Goal: Task Accomplishment & Management: Complete application form

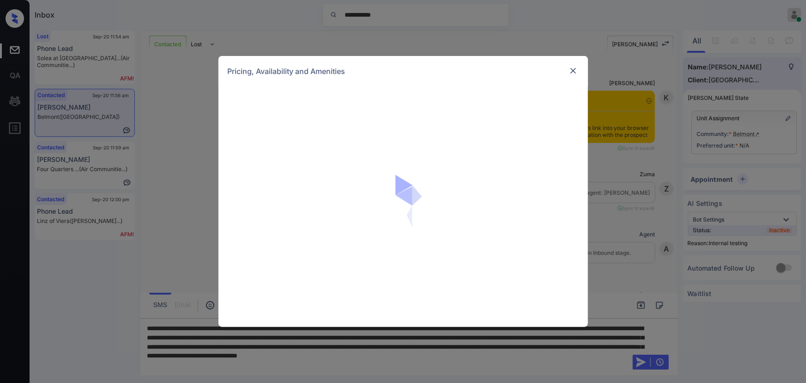
scroll to position [983, 0]
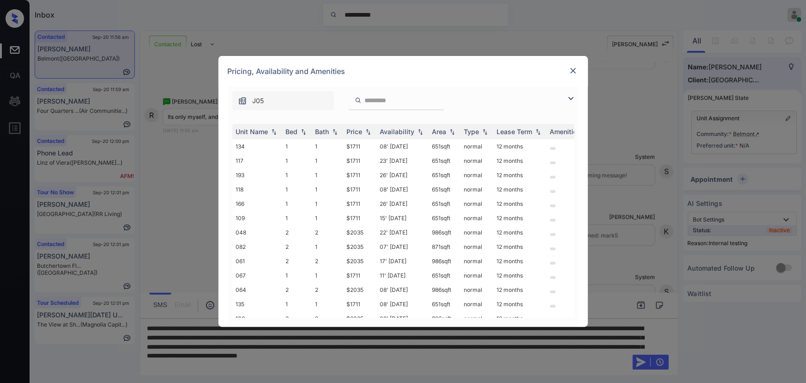
click at [571, 101] on img at bounding box center [571, 98] width 11 height 11
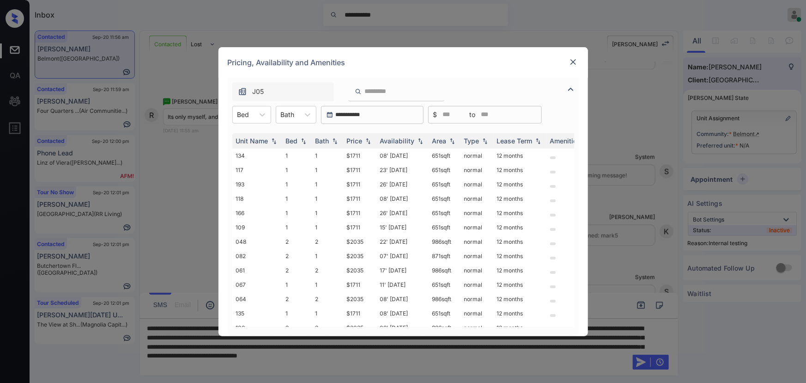
click at [572, 58] on img at bounding box center [573, 61] width 9 height 9
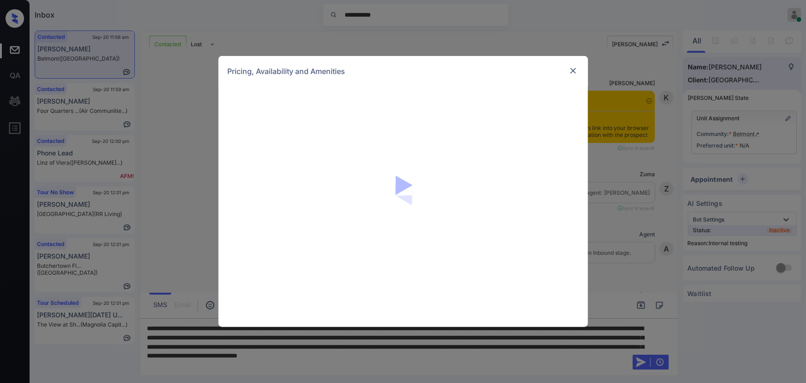
scroll to position [1011, 0]
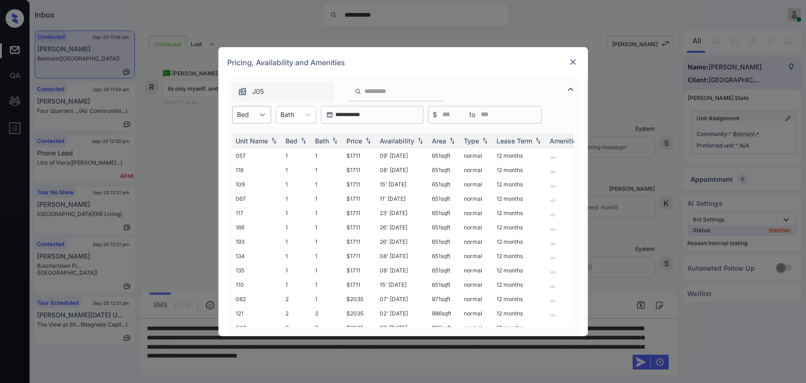
click at [261, 113] on icon at bounding box center [262, 114] width 9 height 9
click at [250, 137] on div "1" at bounding box center [251, 137] width 39 height 17
click at [306, 110] on div at bounding box center [312, 114] width 17 height 17
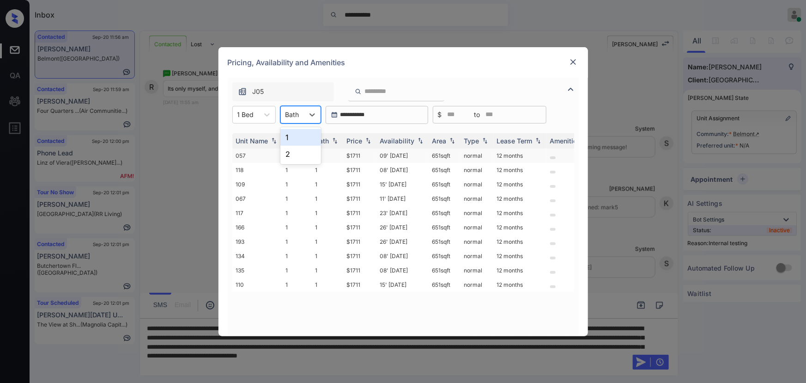
drag, startPoint x: 293, startPoint y: 138, endPoint x: 375, endPoint y: 151, distance: 82.4
click at [293, 137] on div "1" at bounding box center [301, 137] width 41 height 17
click at [355, 139] on div "Price" at bounding box center [355, 141] width 16 height 8
click at [351, 155] on td "$1711" at bounding box center [359, 155] width 33 height 14
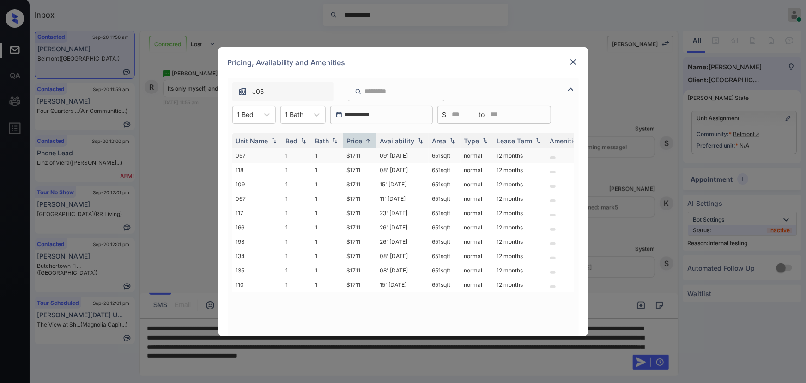
click at [352, 154] on td "$1711" at bounding box center [359, 155] width 33 height 14
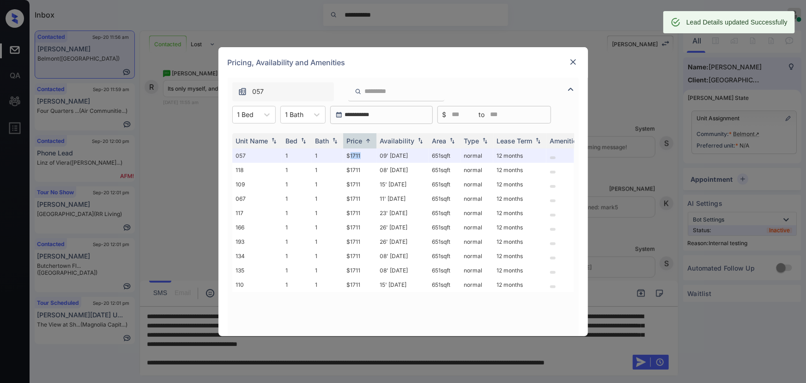
click at [573, 61] on img at bounding box center [573, 61] width 9 height 9
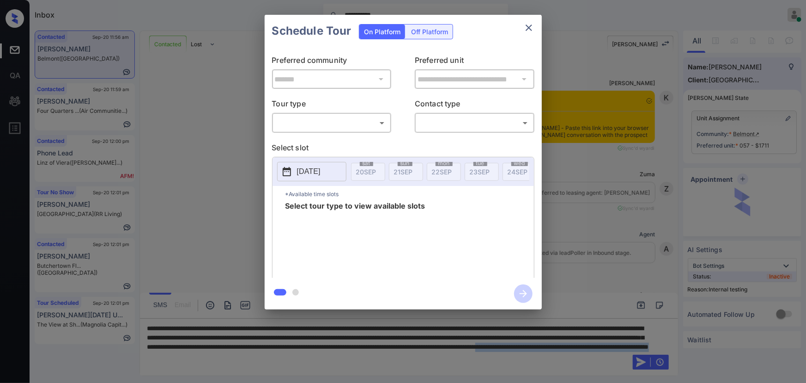
scroll to position [866, 0]
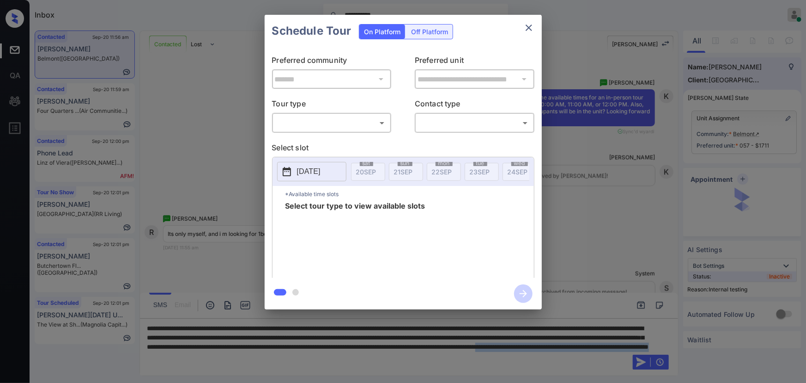
click at [342, 121] on body "**********" at bounding box center [403, 191] width 806 height 383
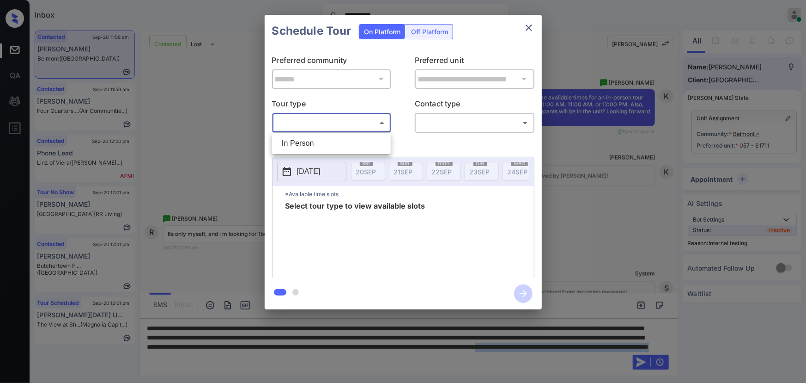
drag, startPoint x: 326, startPoint y: 142, endPoint x: 389, endPoint y: 142, distance: 62.9
click at [326, 142] on li "In Person" at bounding box center [332, 143] width 114 height 17
type input "********"
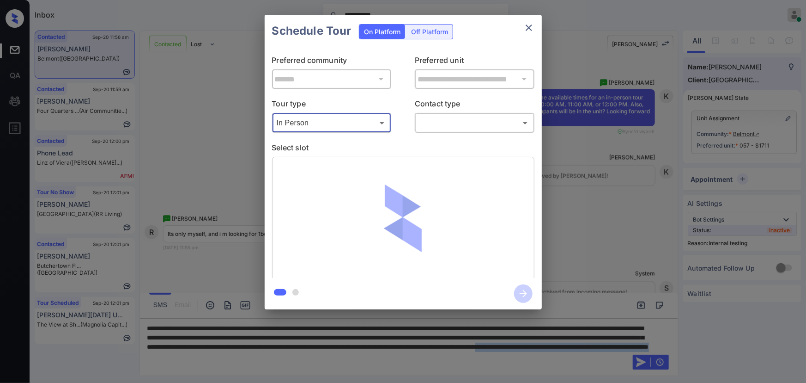
click at [446, 125] on body "**********" at bounding box center [403, 191] width 806 height 383
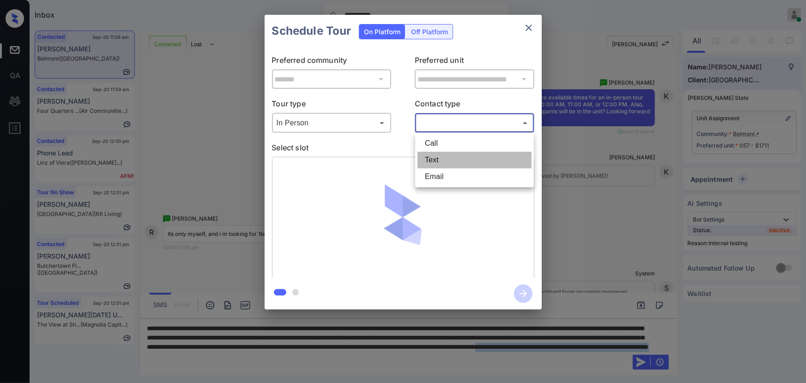
click at [431, 158] on li "Text" at bounding box center [475, 160] width 114 height 17
type input "****"
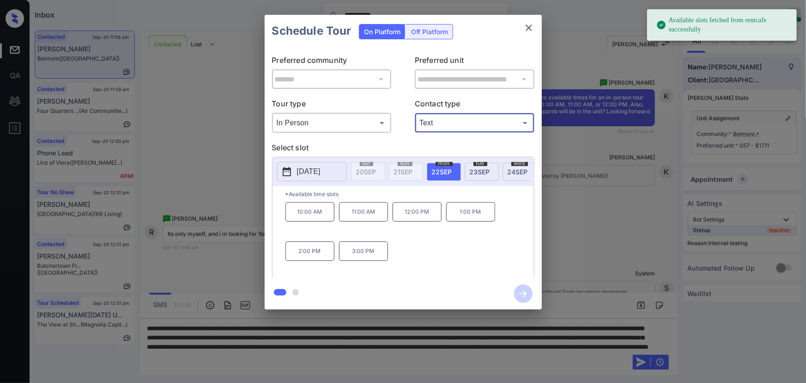
click at [447, 170] on span "22 SEP" at bounding box center [442, 172] width 20 height 8
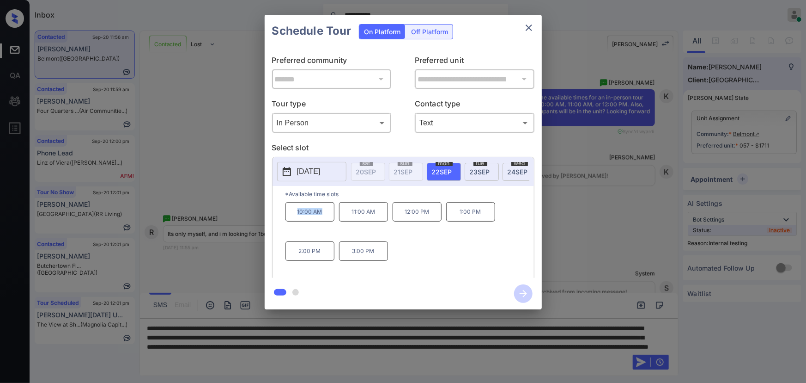
drag, startPoint x: 325, startPoint y: 213, endPoint x: 291, endPoint y: 213, distance: 34.2
click at [291, 213] on p "10:00 AM" at bounding box center [310, 211] width 49 height 19
copy p "10:00 AM"
click at [209, 367] on div at bounding box center [403, 191] width 806 height 383
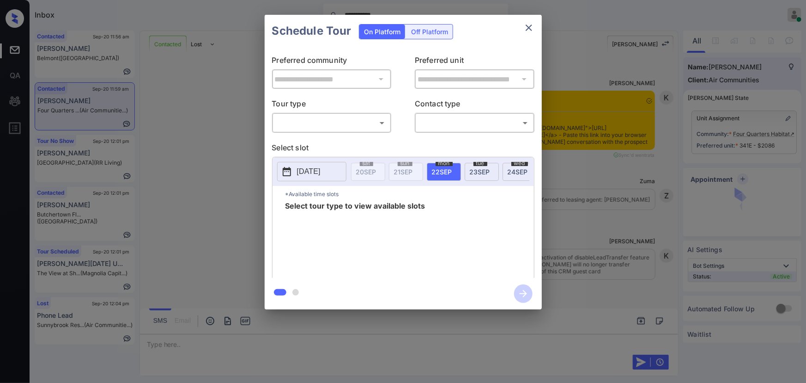
scroll to position [2461, 0]
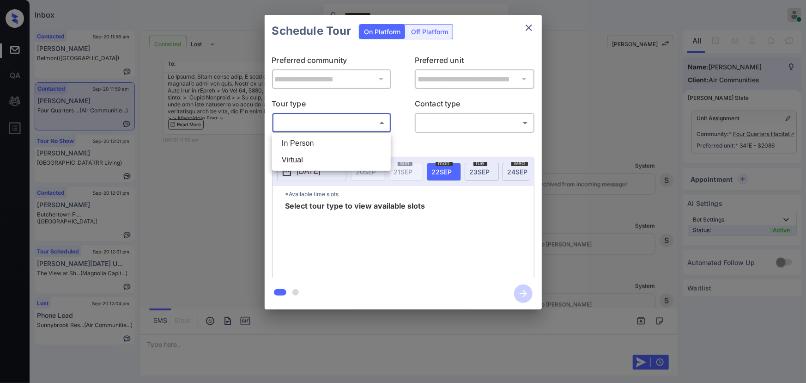
click at [356, 127] on body "**********" at bounding box center [403, 191] width 806 height 383
click at [329, 144] on li "In Person" at bounding box center [332, 143] width 114 height 17
type input "********"
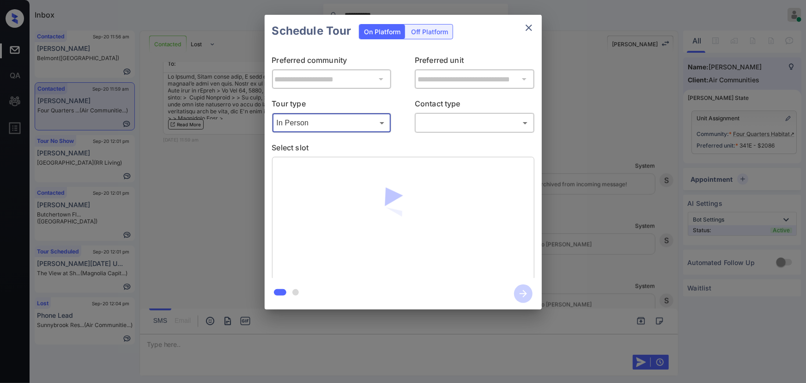
click at [466, 129] on body "**********" at bounding box center [403, 191] width 806 height 383
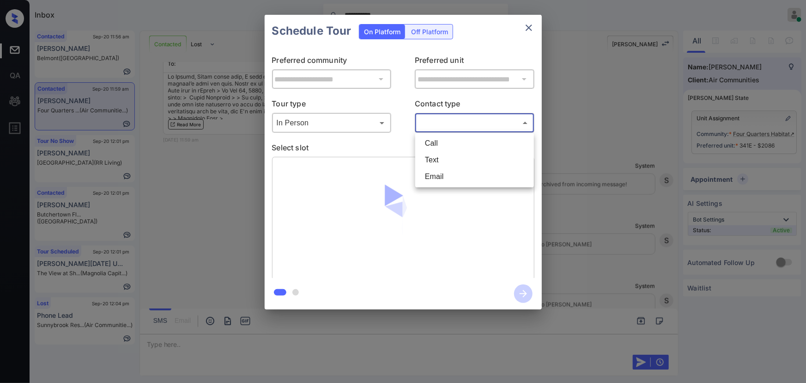
click at [429, 161] on li "Text" at bounding box center [475, 160] width 114 height 17
type input "****"
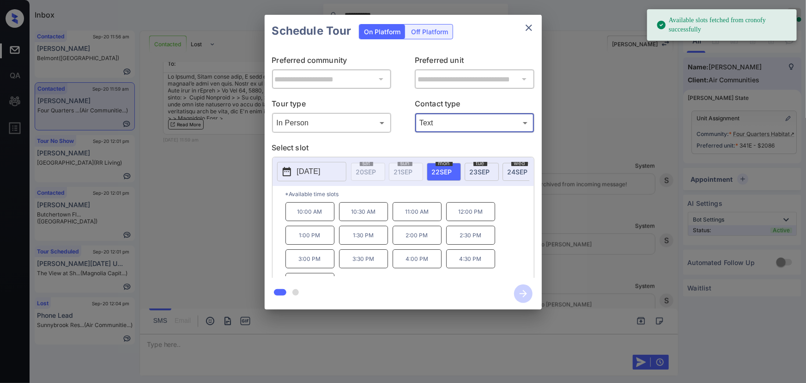
scroll to position [15, 0]
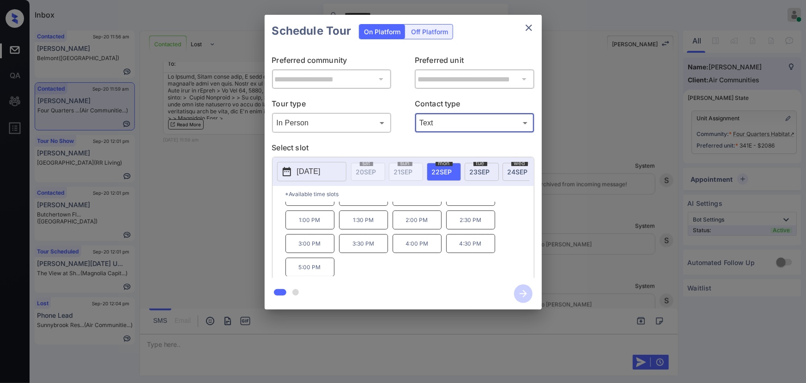
click at [483, 170] on span "23 SEP" at bounding box center [480, 172] width 20 height 8
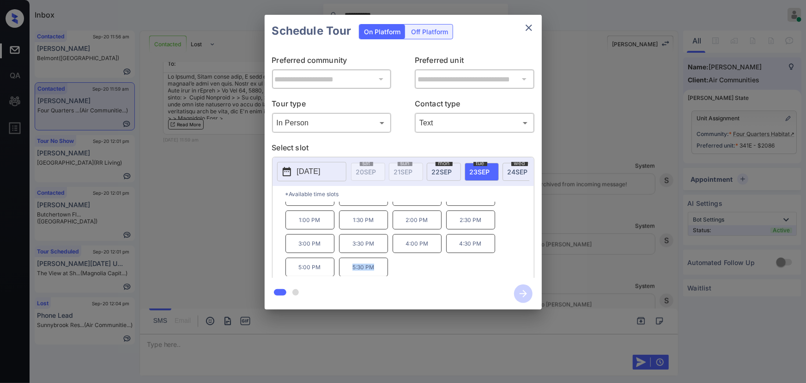
copy p "5:30 PM"
drag, startPoint x: 376, startPoint y: 269, endPoint x: 348, endPoint y: 268, distance: 28.2
click at [349, 268] on p "5:30 PM" at bounding box center [363, 266] width 49 height 19
copy p "5:30 PM"
click at [384, 340] on div at bounding box center [403, 191] width 806 height 383
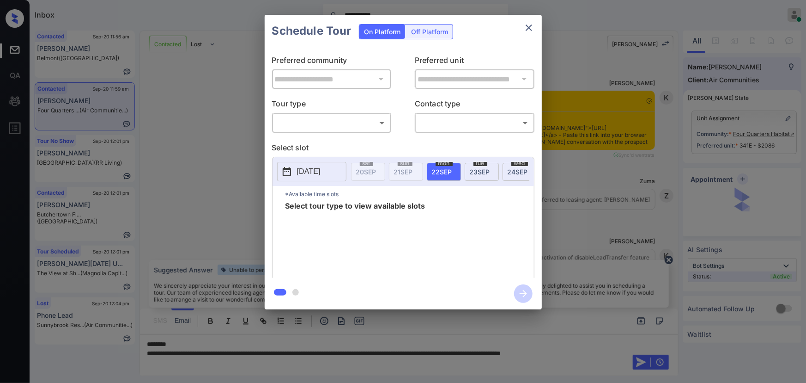
scroll to position [2348, 0]
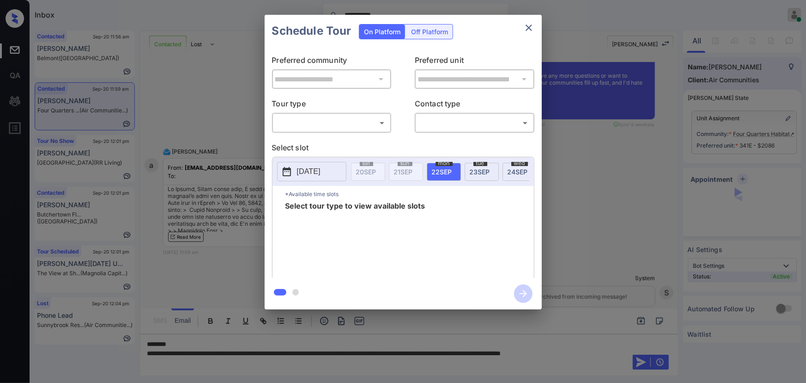
click at [327, 131] on div "​ ​" at bounding box center [332, 123] width 120 height 20
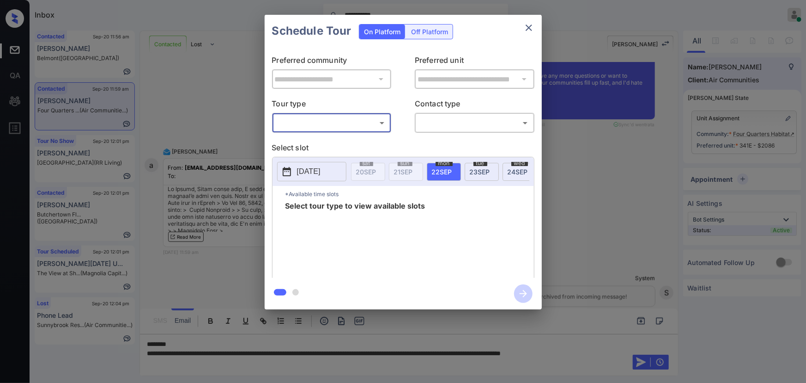
click at [313, 128] on body "**********" at bounding box center [403, 191] width 806 height 383
click at [305, 143] on li "In Person" at bounding box center [332, 143] width 114 height 17
type input "********"
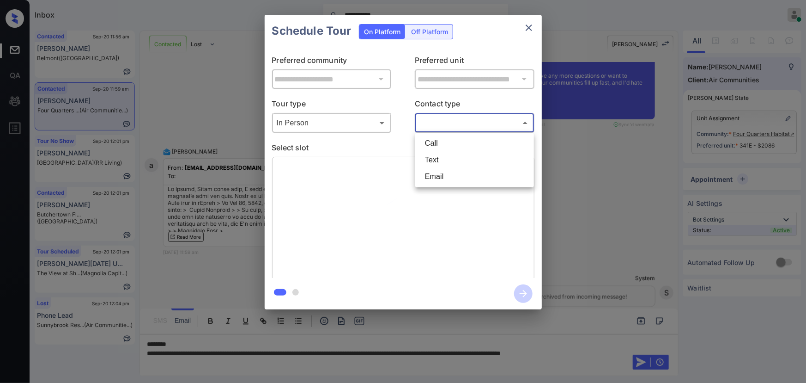
drag, startPoint x: 439, startPoint y: 119, endPoint x: 442, endPoint y: 134, distance: 16.1
click at [440, 120] on body "**********" at bounding box center [403, 191] width 806 height 383
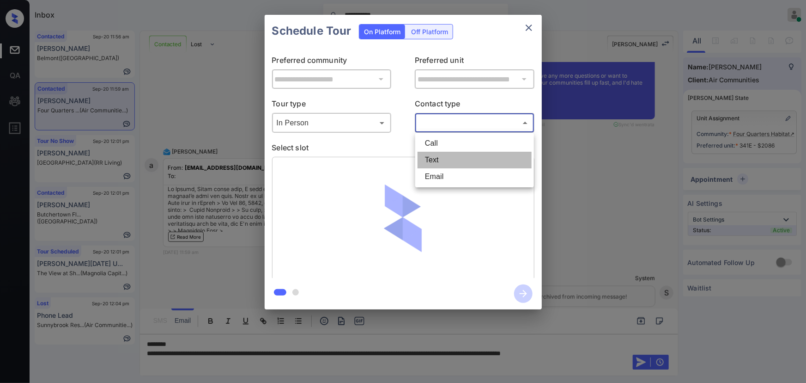
click at [432, 160] on li "Text" at bounding box center [475, 160] width 114 height 17
type input "****"
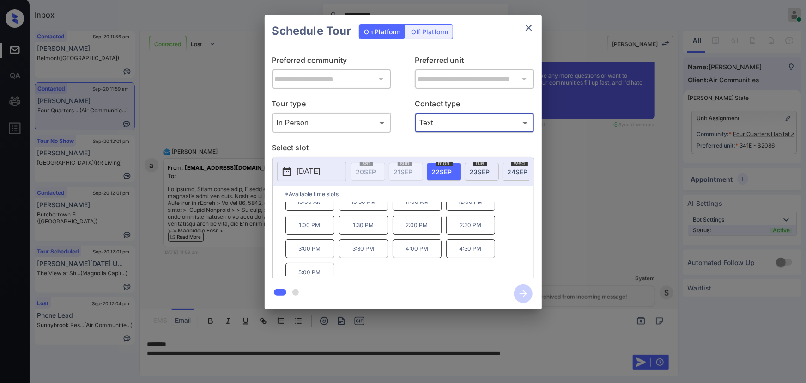
scroll to position [15, 0]
click at [346, 352] on div at bounding box center [403, 191] width 806 height 383
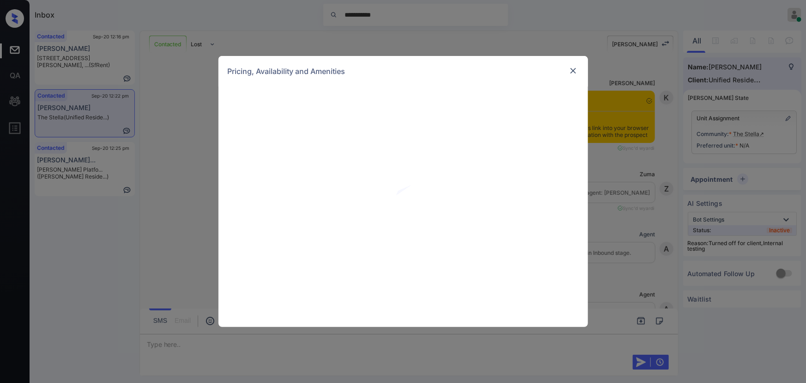
scroll to position [1205, 0]
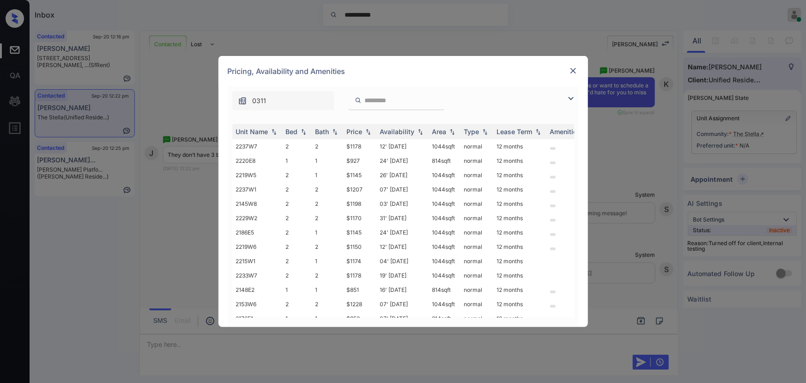
click at [568, 100] on img at bounding box center [571, 98] width 11 height 11
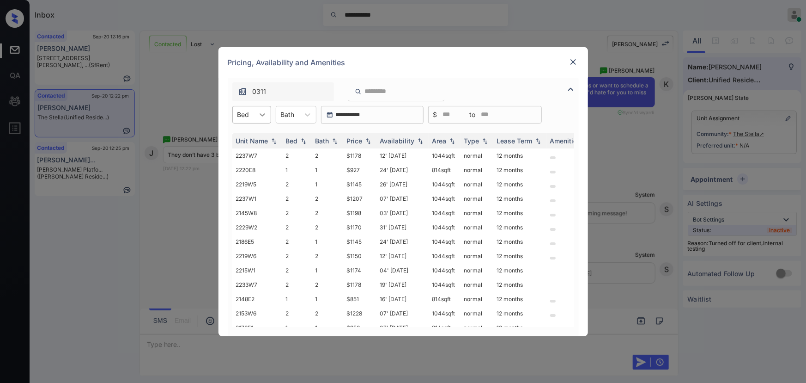
click at [262, 116] on icon at bounding box center [262, 114] width 9 height 9
click at [245, 172] on div "3" at bounding box center [251, 170] width 39 height 17
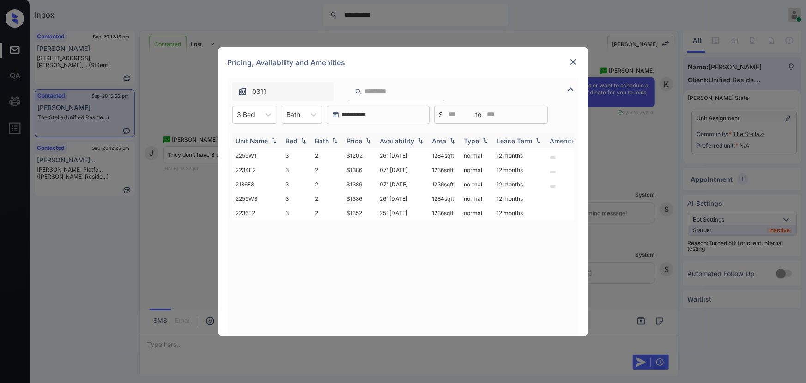
click at [367, 142] on img at bounding box center [368, 140] width 9 height 6
click at [367, 142] on img at bounding box center [368, 140] width 9 height 7
copy td "1284 sqft"
drag, startPoint x: 456, startPoint y: 156, endPoint x: 415, endPoint y: 154, distance: 41.6
click at [429, 155] on td "1284 sqft" at bounding box center [445, 155] width 32 height 14
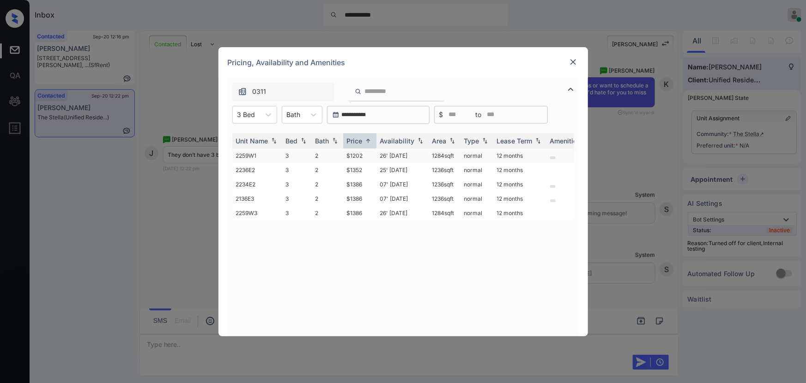
click at [351, 157] on td "$1202" at bounding box center [359, 155] width 33 height 14
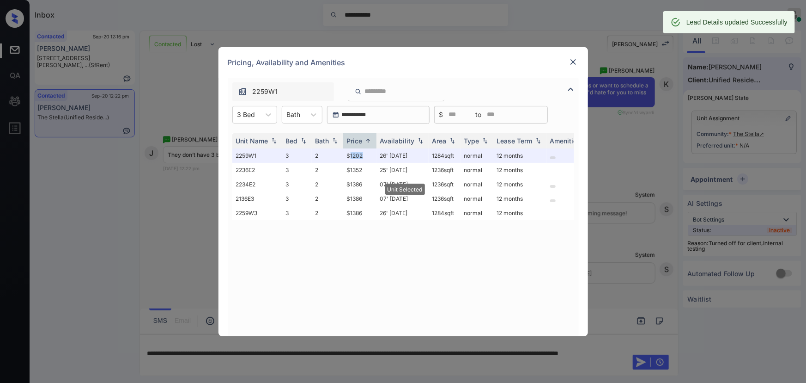
click at [573, 61] on img at bounding box center [573, 61] width 9 height 9
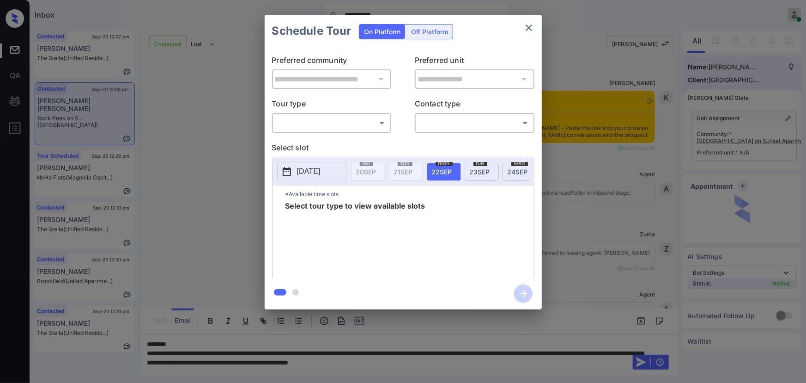
scroll to position [287, 0]
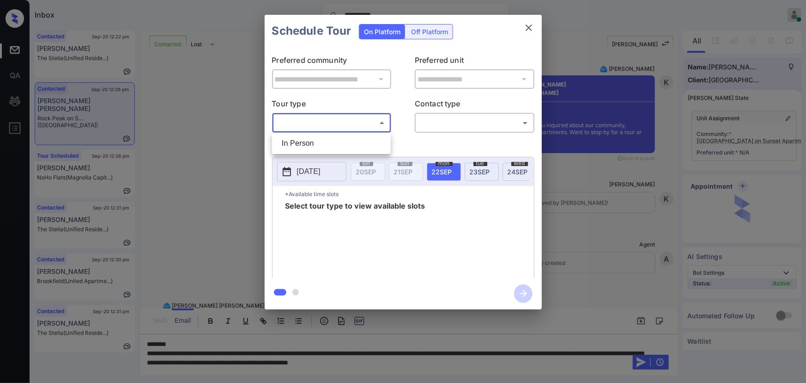
click at [349, 125] on body "**********" at bounding box center [403, 191] width 806 height 383
click at [324, 143] on li "In Person" at bounding box center [332, 143] width 114 height 17
type input "********"
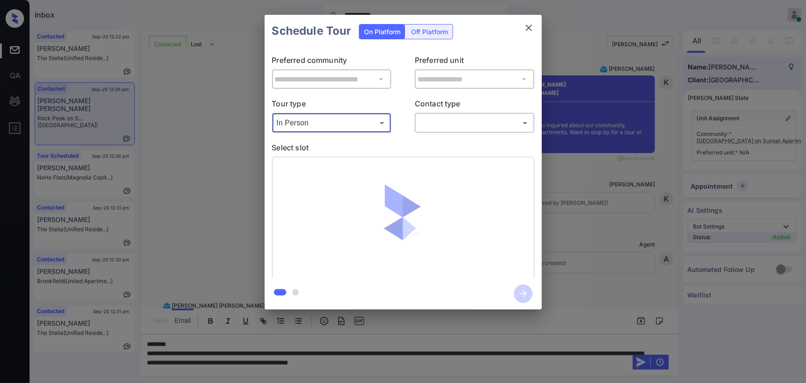
click at [449, 125] on body "**********" at bounding box center [403, 191] width 806 height 383
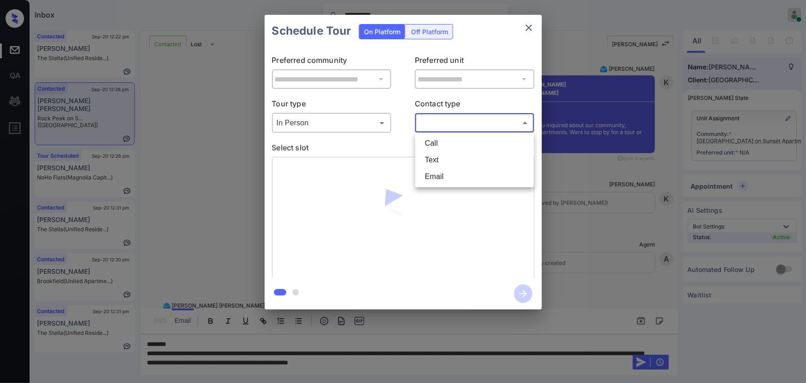
click at [435, 161] on li "Text" at bounding box center [475, 160] width 114 height 17
type input "****"
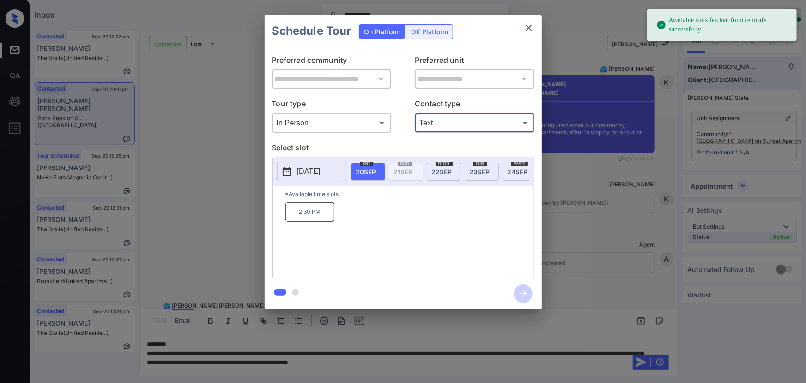
click at [525, 30] on icon "close" at bounding box center [529, 27] width 11 height 11
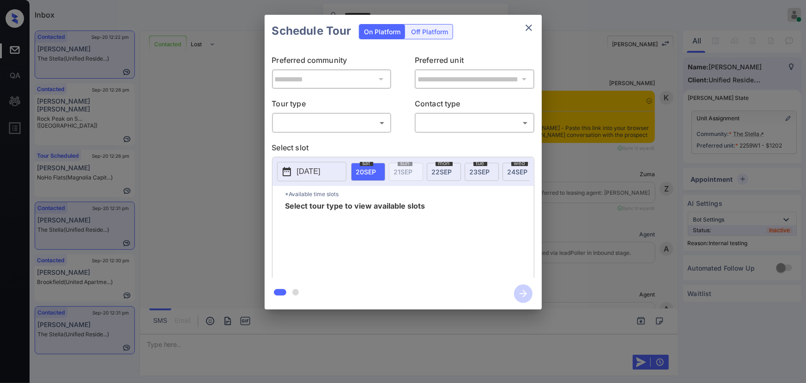
scroll to position [1516, 0]
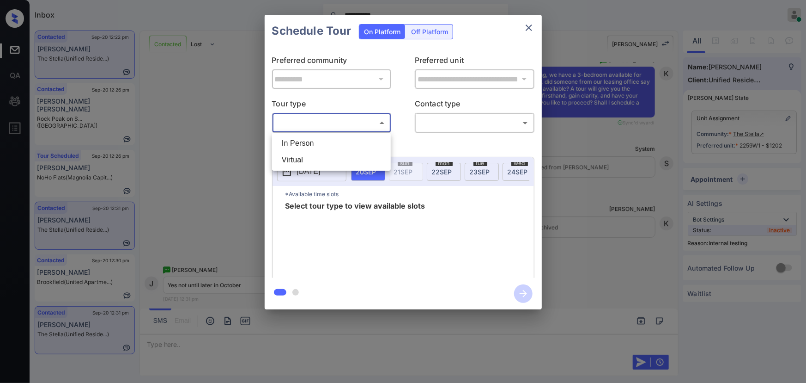
click at [342, 120] on body "**********" at bounding box center [403, 191] width 806 height 383
drag, startPoint x: 328, startPoint y: 138, endPoint x: 384, endPoint y: 137, distance: 55.9
click at [328, 138] on li "In Person" at bounding box center [332, 143] width 114 height 17
type input "********"
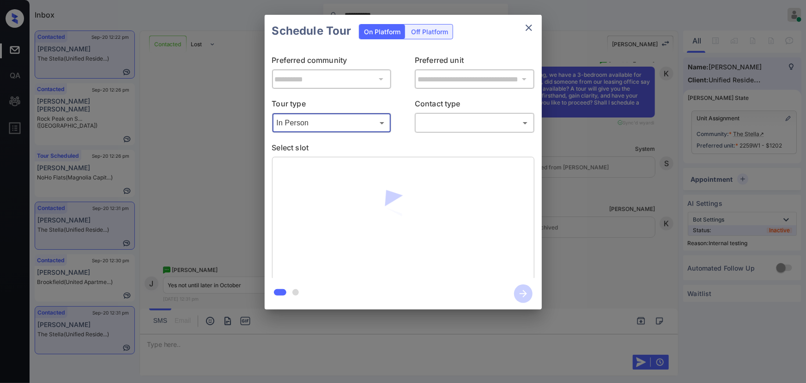
click at [437, 130] on body "**********" at bounding box center [403, 191] width 806 height 383
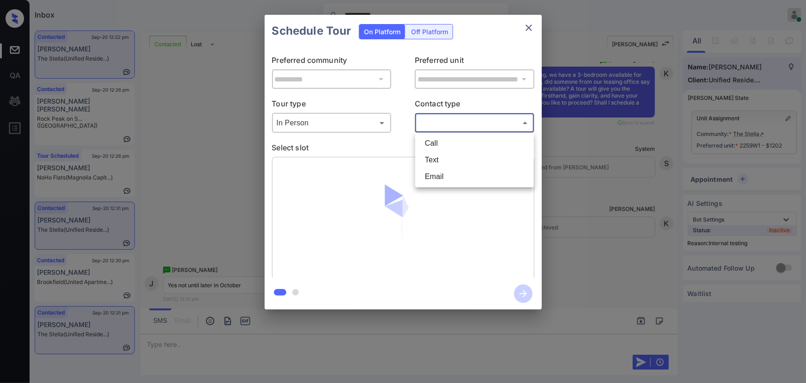
click at [429, 156] on li "Text" at bounding box center [475, 160] width 114 height 17
type input "****"
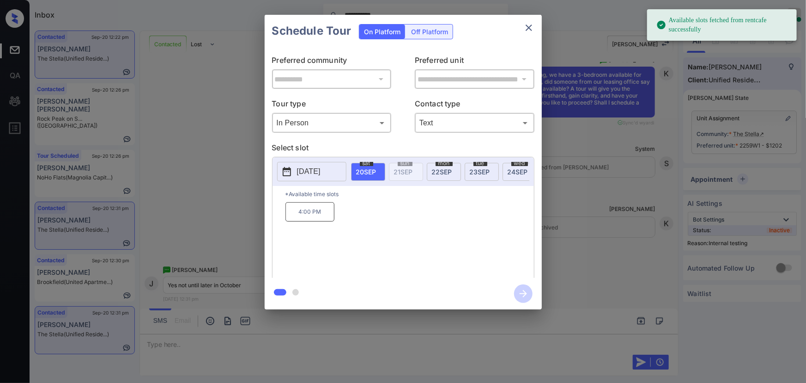
click at [321, 175] on p "[DATE]" at bounding box center [309, 171] width 24 height 11
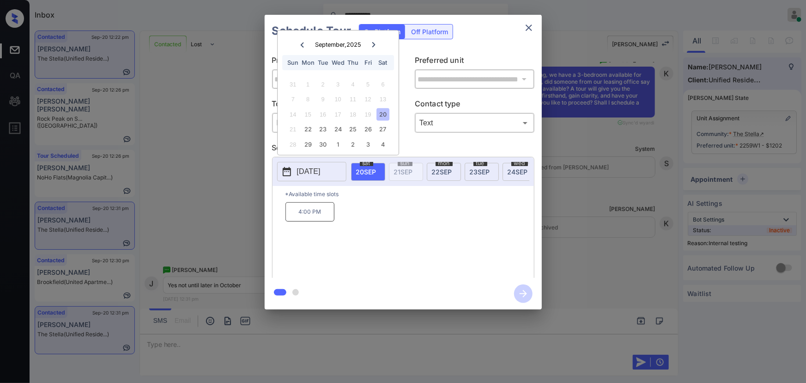
click at [375, 42] on icon at bounding box center [374, 45] width 6 height 6
click at [337, 83] on div "1" at bounding box center [338, 84] width 12 height 12
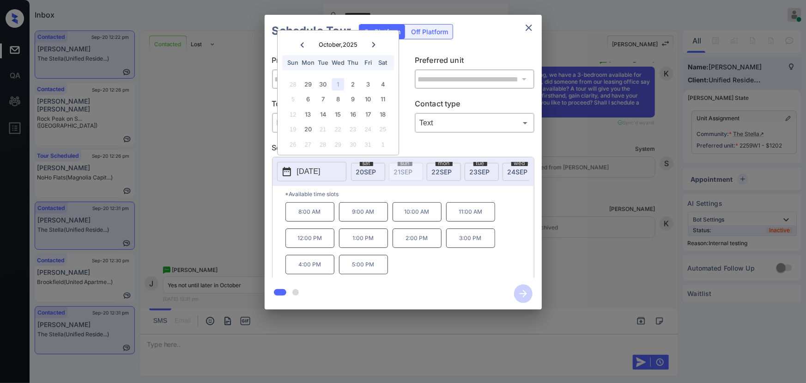
click at [289, 345] on div at bounding box center [403, 191] width 806 height 383
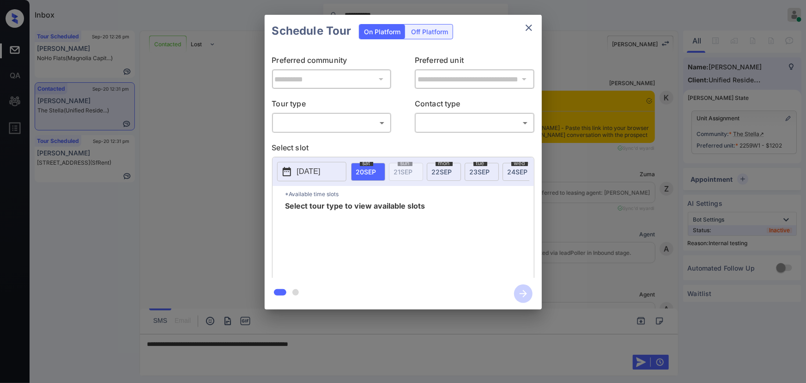
scroll to position [1516, 0]
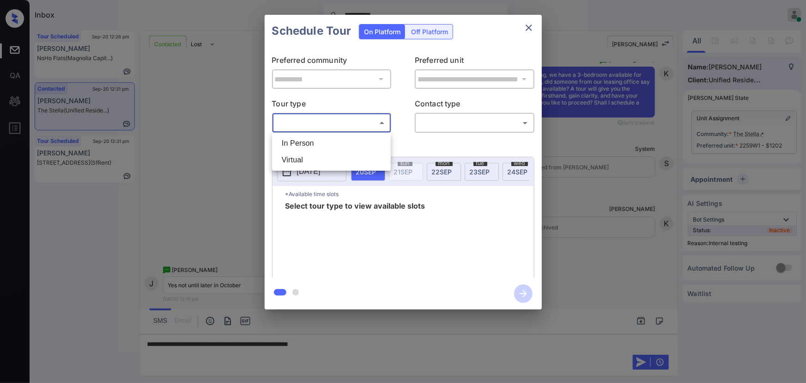
click at [312, 123] on body "**********" at bounding box center [403, 191] width 806 height 383
click at [307, 143] on li "In Person" at bounding box center [332, 143] width 114 height 17
type input "********"
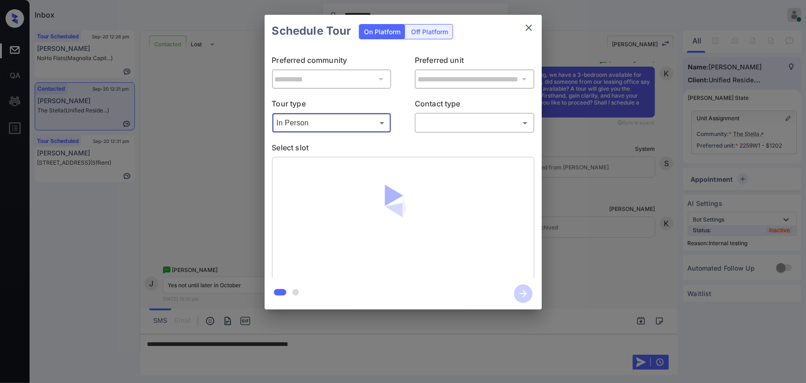
click at [458, 124] on body "**********" at bounding box center [403, 191] width 806 height 383
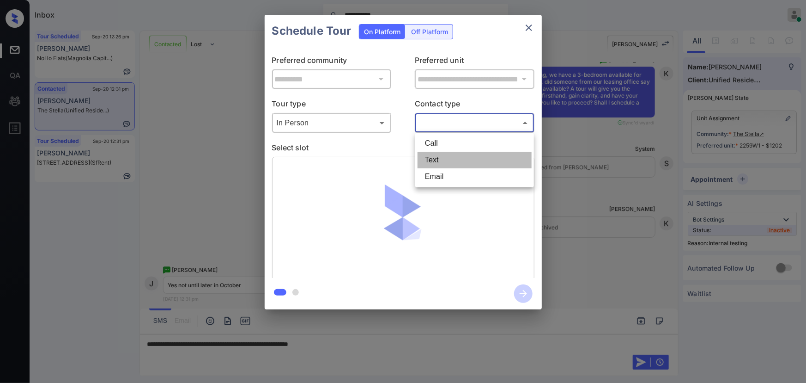
click at [433, 155] on li "Text" at bounding box center [475, 160] width 114 height 17
type input "****"
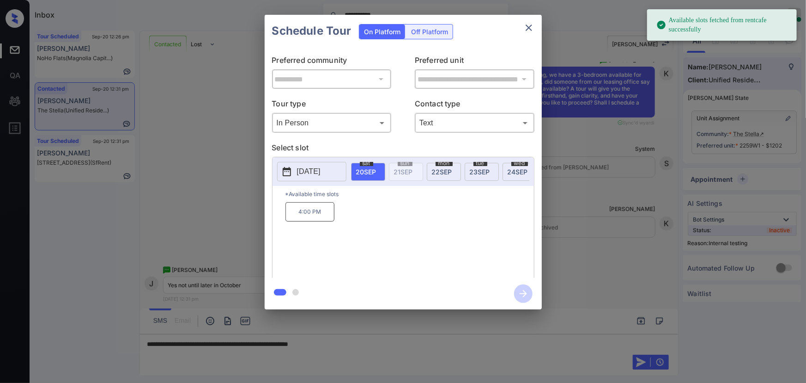
click at [317, 171] on p "[DATE]" at bounding box center [309, 171] width 24 height 11
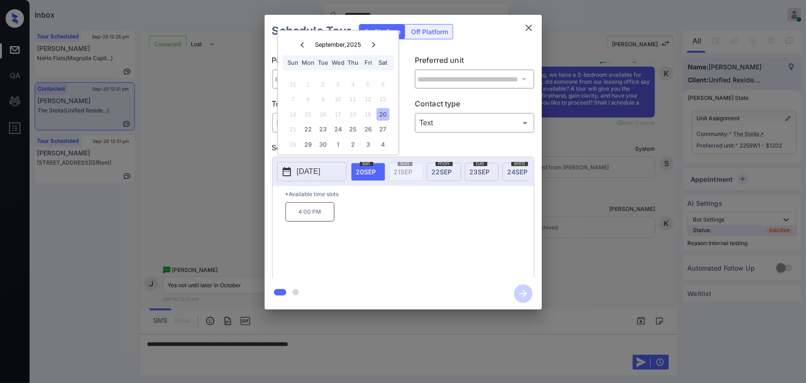
click at [373, 42] on icon at bounding box center [373, 44] width 3 height 5
click at [309, 128] on div "20" at bounding box center [308, 129] width 12 height 12
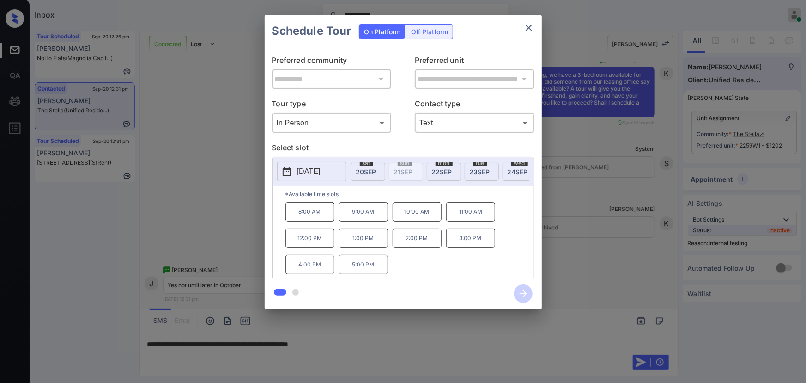
click at [375, 271] on p "5:00 PM" at bounding box center [363, 264] width 49 height 19
drag, startPoint x: 322, startPoint y: 265, endPoint x: 395, endPoint y: 218, distance: 87.1
click at [395, 218] on div "8:00 AM 9:00 AM 10:00 AM 11:00 AM 12:00 PM 1:00 PM 2:00 PM 3:00 PM 4:00 PM 5:00…" at bounding box center [410, 239] width 249 height 74
copy div "10:00 AM 11:00 AM 12:00 PM 1:00 PM 2:00 PM 3:00 PM 4:00 PM"
click at [359, 341] on div at bounding box center [403, 191] width 806 height 383
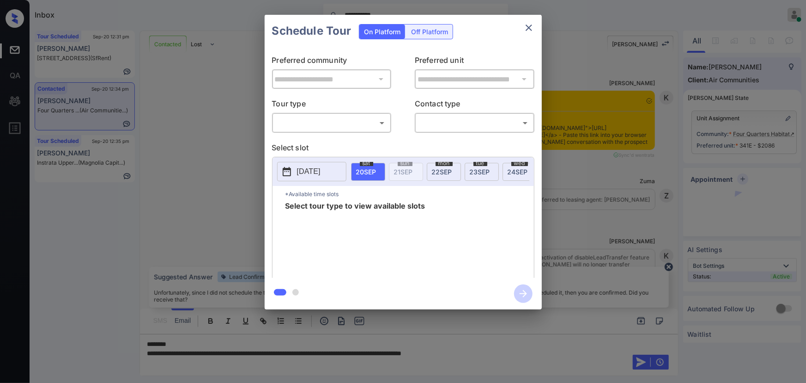
scroll to position [2954, 0]
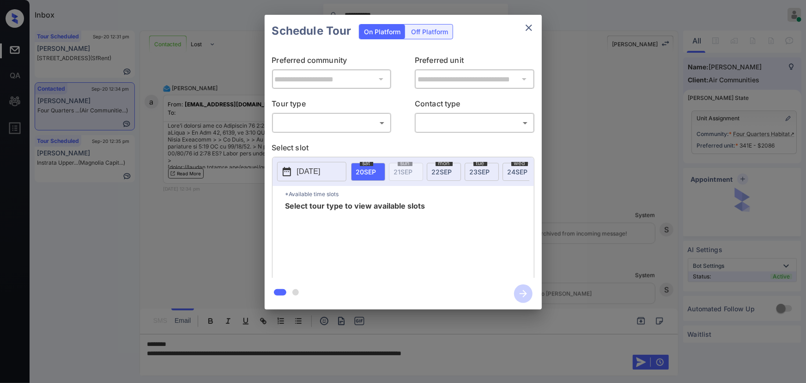
click at [325, 113] on div "​ ​" at bounding box center [332, 123] width 120 height 20
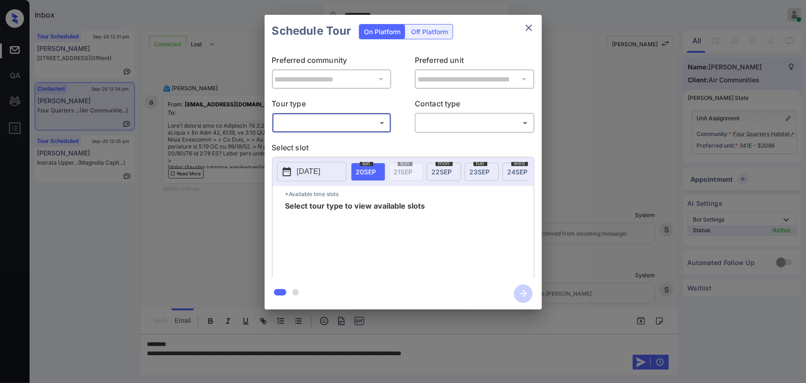
click at [324, 123] on body "**********" at bounding box center [403, 191] width 806 height 383
drag, startPoint x: 309, startPoint y: 143, endPoint x: 374, endPoint y: 143, distance: 64.7
click at [310, 143] on li "In Person" at bounding box center [332, 143] width 114 height 17
type input "********"
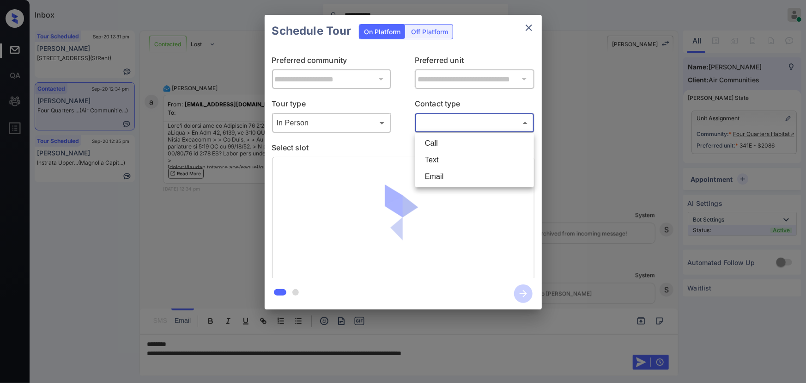
click at [466, 129] on body "**********" at bounding box center [403, 191] width 806 height 383
click at [440, 156] on li "Text" at bounding box center [475, 160] width 114 height 17
type input "****"
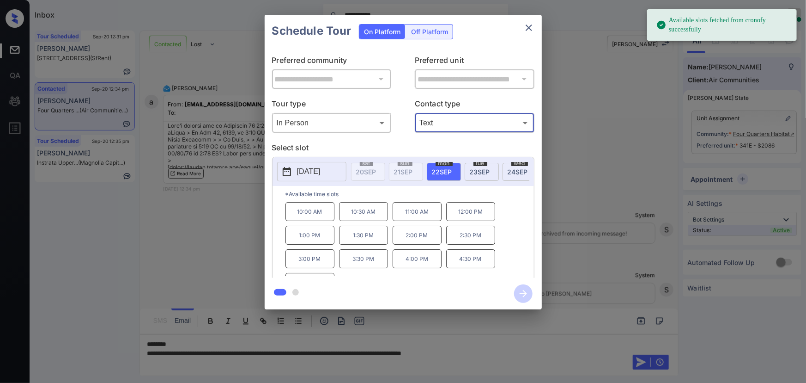
click at [479, 169] on span "23 SEP" at bounding box center [480, 172] width 20 height 8
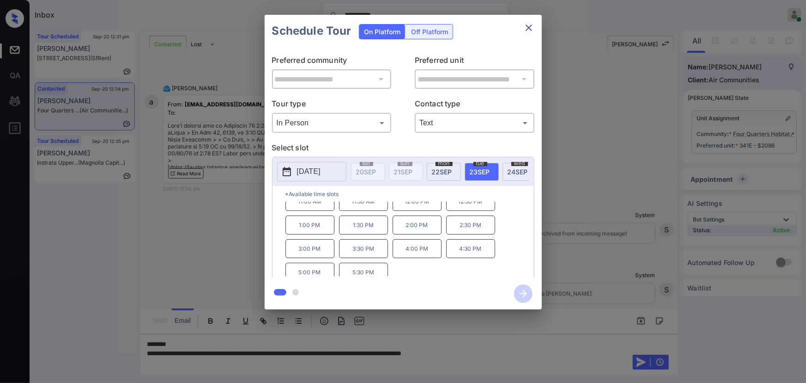
scroll to position [15, 0]
click at [370, 271] on p "5:30 PM" at bounding box center [363, 266] width 49 height 19
click at [494, 353] on div at bounding box center [403, 191] width 806 height 383
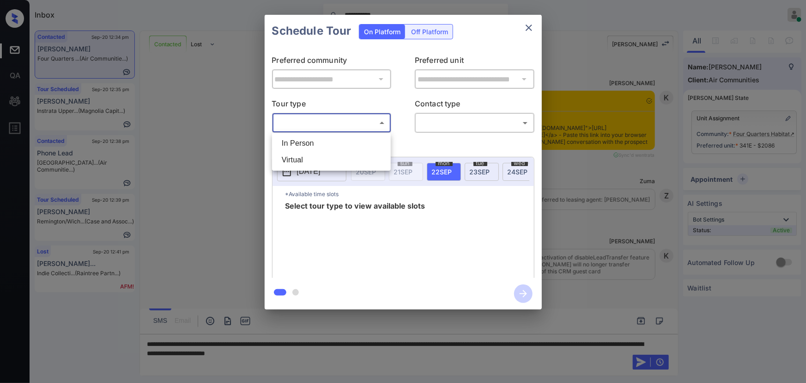
scroll to position [2845, 0]
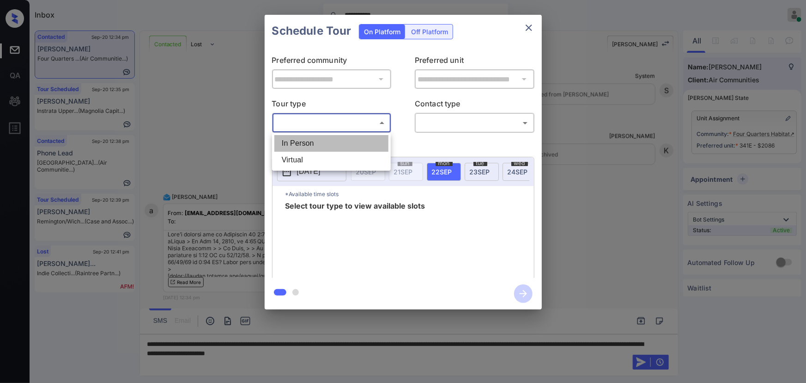
click at [318, 143] on li "In Person" at bounding box center [332, 143] width 114 height 17
type input "********"
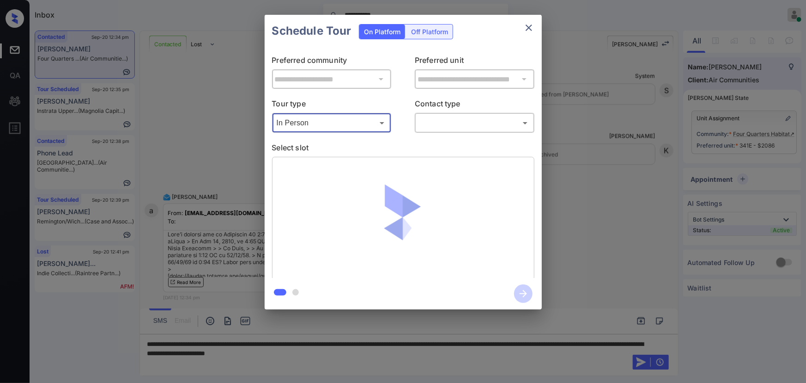
click at [439, 120] on body "**********" at bounding box center [403, 191] width 806 height 383
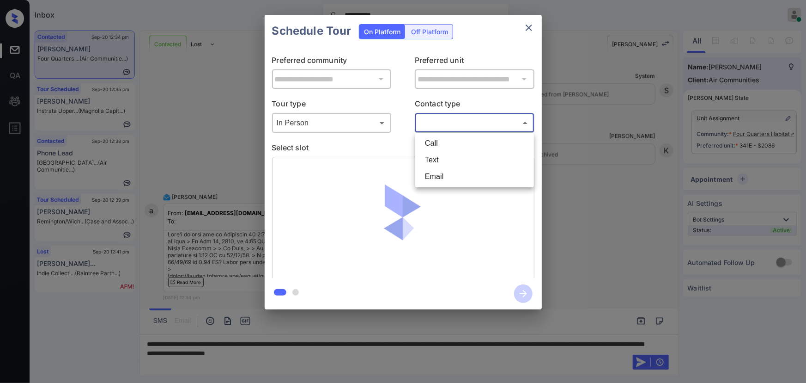
click at [434, 160] on li "Text" at bounding box center [475, 160] width 114 height 17
type input "****"
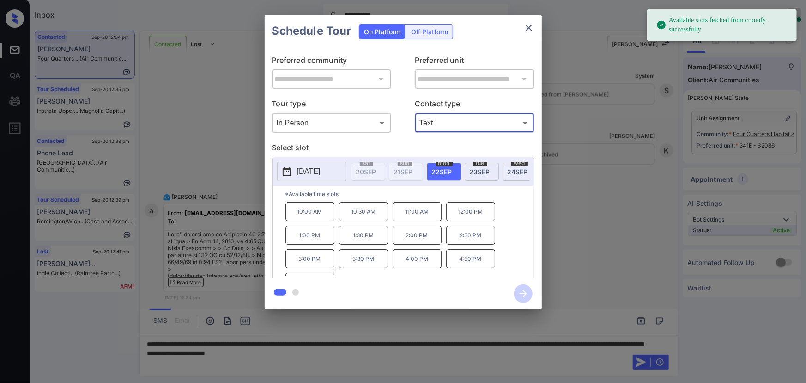
click at [477, 169] on span "23 SEP" at bounding box center [480, 172] width 20 height 8
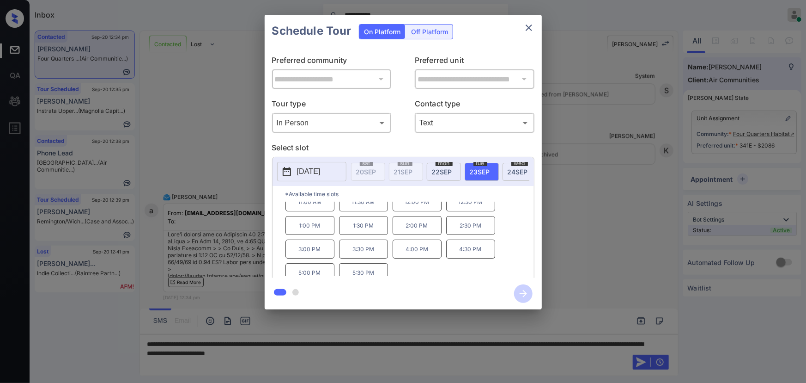
scroll to position [15, 0]
click at [365, 268] on p "5:30 PM" at bounding box center [363, 266] width 49 height 19
click at [526, 298] on icon "button" at bounding box center [523, 293] width 18 height 18
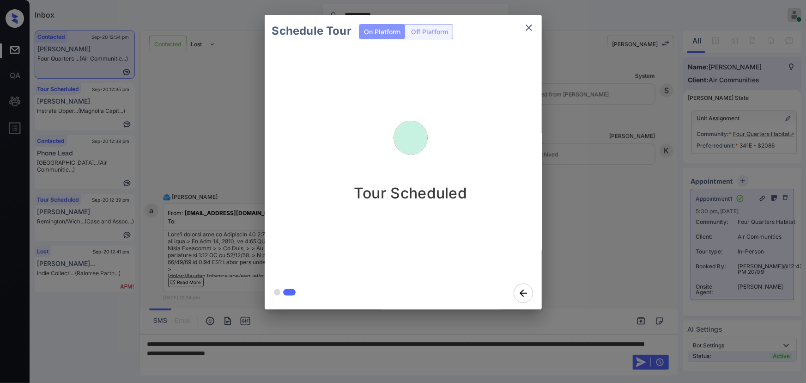
click at [382, 349] on div at bounding box center [403, 191] width 806 height 383
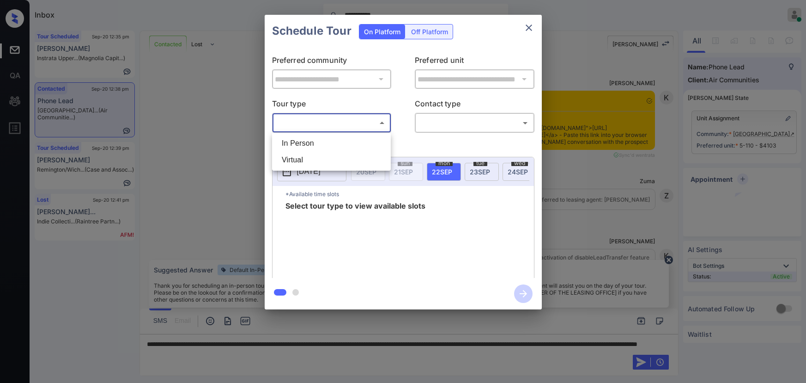
click at [362, 128] on body "**********" at bounding box center [403, 191] width 806 height 383
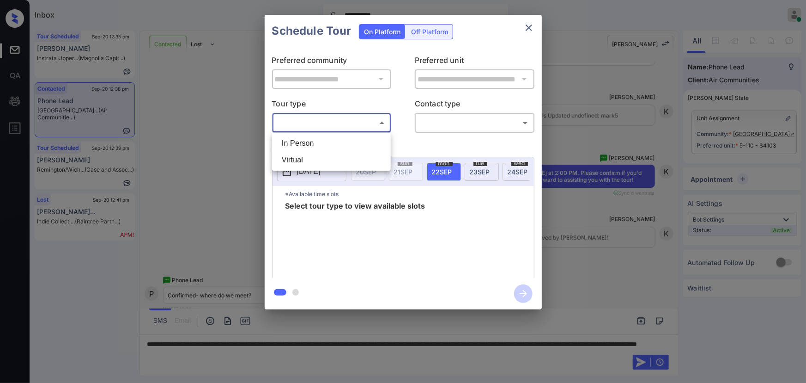
click at [354, 147] on li "In Person" at bounding box center [332, 143] width 114 height 17
type input "********"
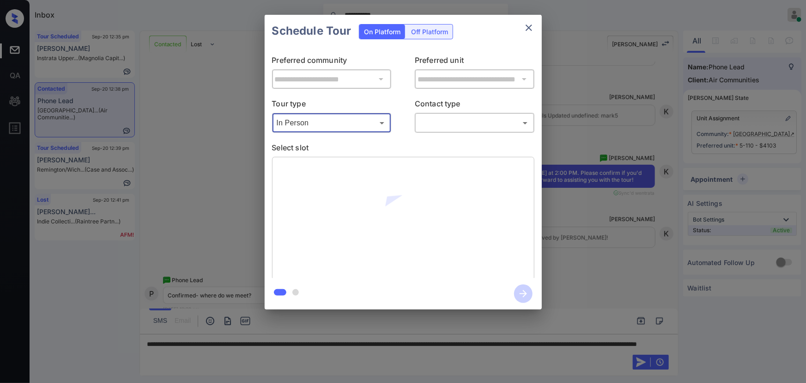
click at [447, 120] on body "**********" at bounding box center [403, 191] width 806 height 383
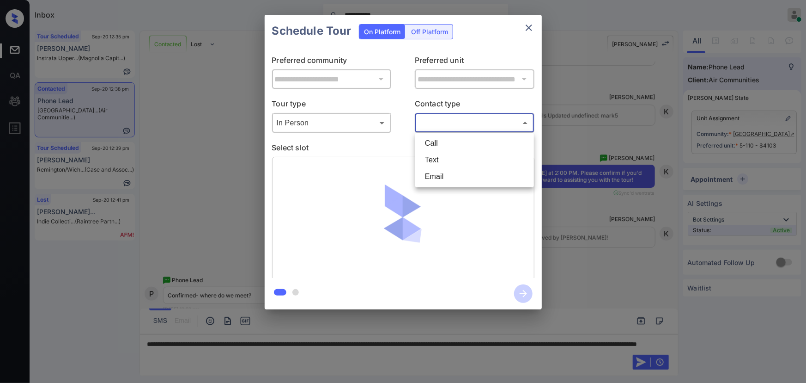
click at [435, 162] on li "Text" at bounding box center [475, 160] width 114 height 17
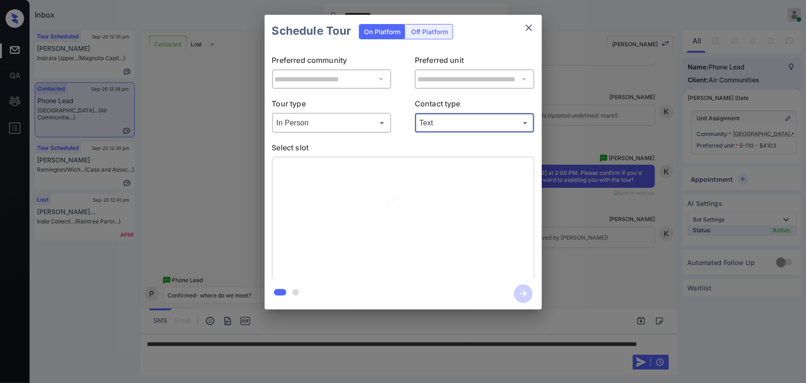
type input "****"
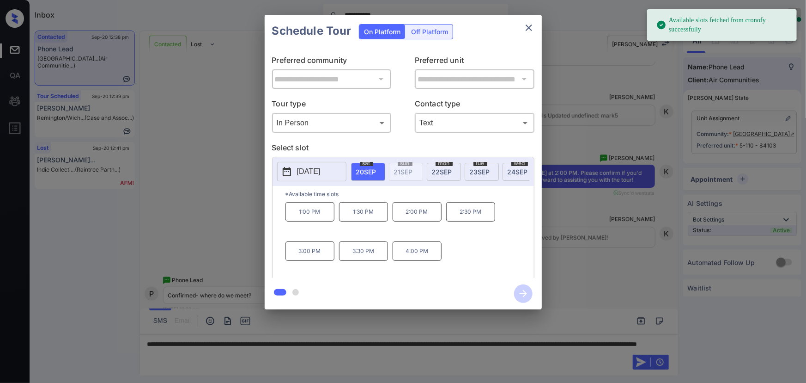
click at [408, 218] on p "2:00 PM" at bounding box center [417, 211] width 49 height 19
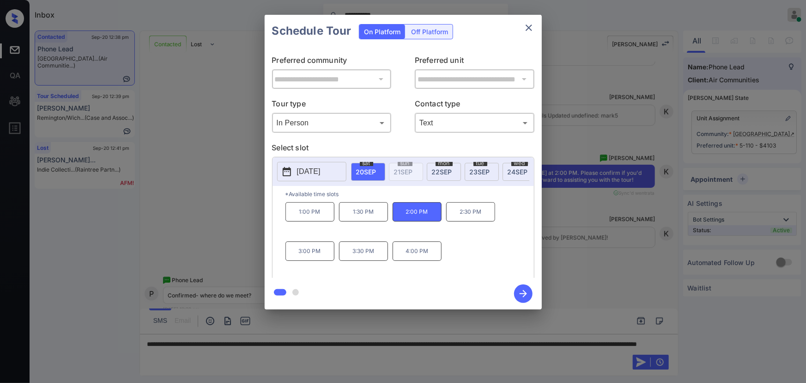
click at [296, 353] on div at bounding box center [403, 191] width 806 height 383
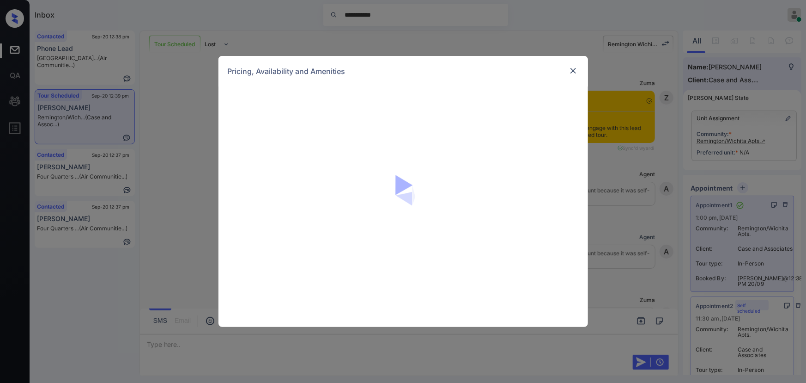
scroll to position [3135, 0]
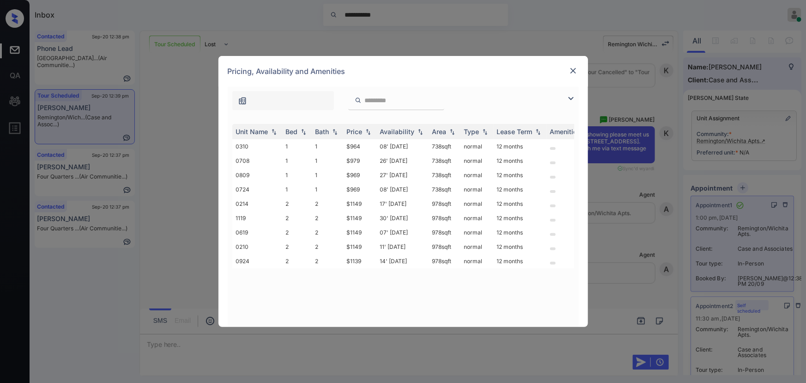
click at [568, 94] on img at bounding box center [571, 98] width 11 height 11
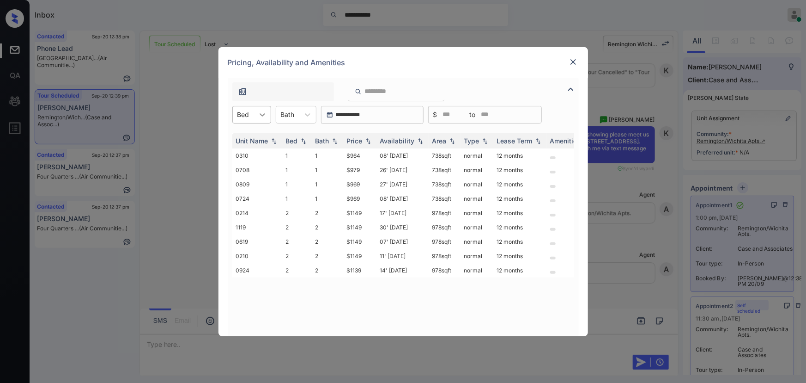
click at [256, 120] on div at bounding box center [262, 114] width 17 height 17
click at [249, 136] on div "1" at bounding box center [251, 137] width 39 height 17
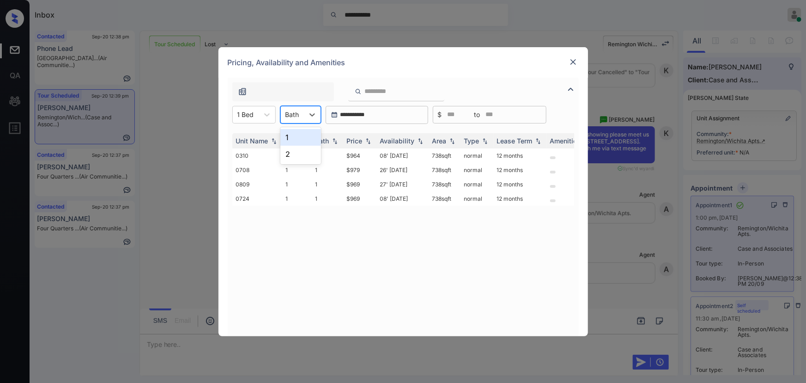
click at [300, 116] on div "Bath" at bounding box center [292, 114] width 23 height 13
click at [293, 137] on div "1" at bounding box center [301, 137] width 41 height 17
click at [366, 141] on img at bounding box center [368, 140] width 9 height 6
click at [369, 156] on td "$979" at bounding box center [359, 155] width 33 height 14
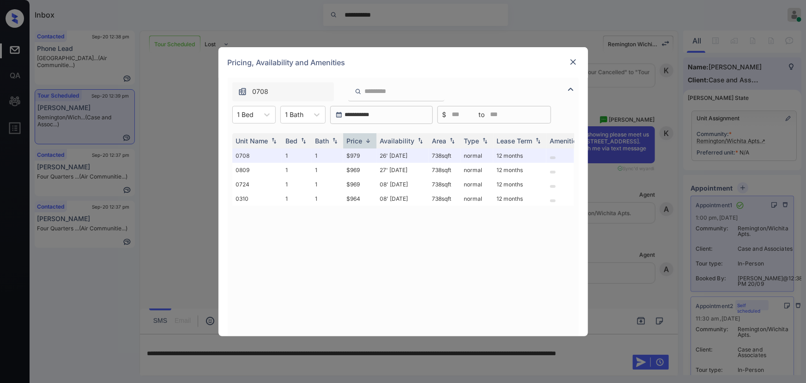
click at [571, 59] on img at bounding box center [573, 61] width 9 height 9
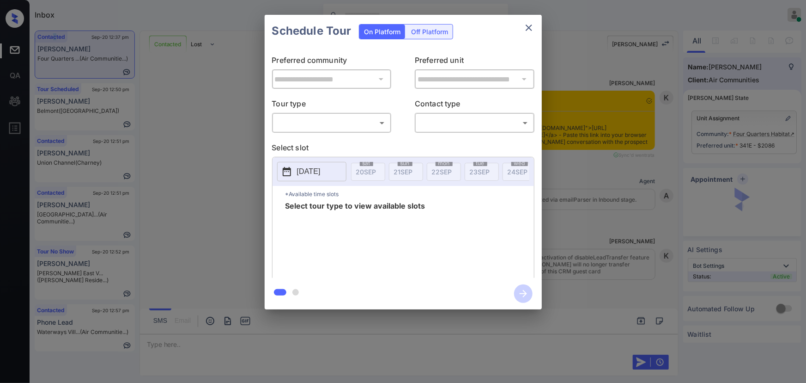
scroll to position [1233, 0]
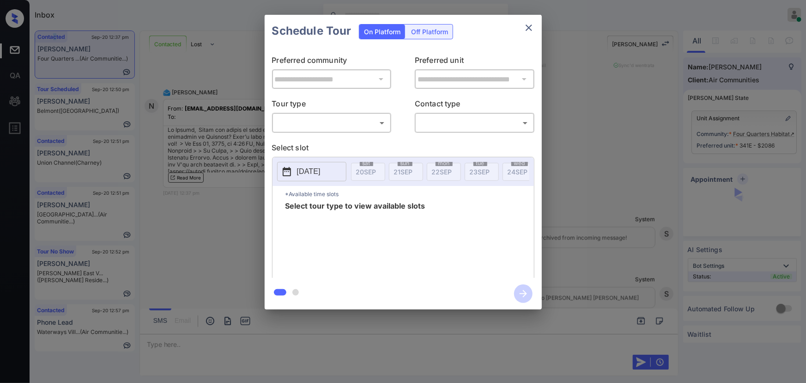
click at [356, 122] on body "Inbox [PERSON_NAME] Online Set yourself offline Set yourself on break Profile S…" at bounding box center [403, 191] width 806 height 383
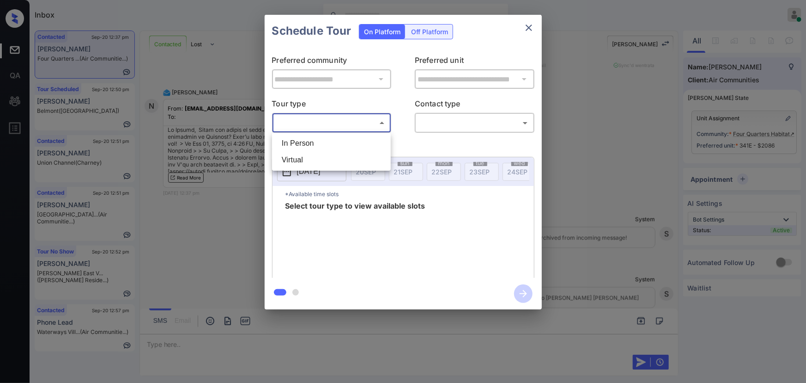
drag, startPoint x: 624, startPoint y: 157, endPoint x: 698, endPoint y: 142, distance: 75.5
click at [627, 153] on div at bounding box center [403, 191] width 806 height 383
click at [529, 28] on icon "close" at bounding box center [529, 27] width 6 height 6
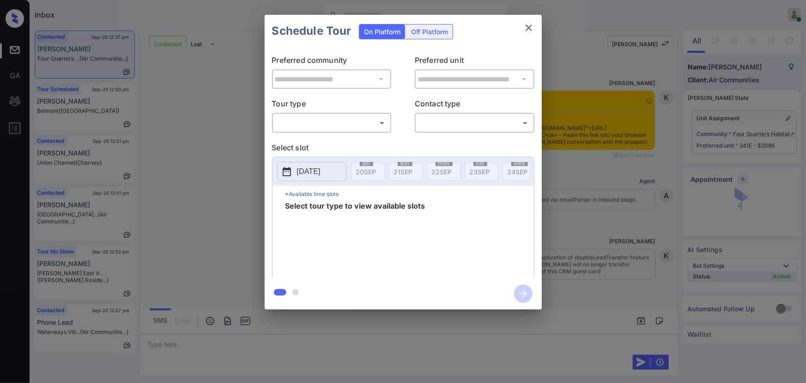
scroll to position [584, 0]
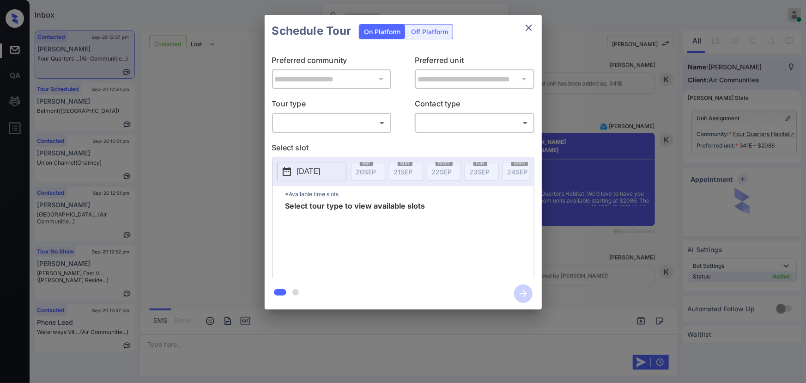
click at [767, 171] on div "**********" at bounding box center [403, 162] width 806 height 324
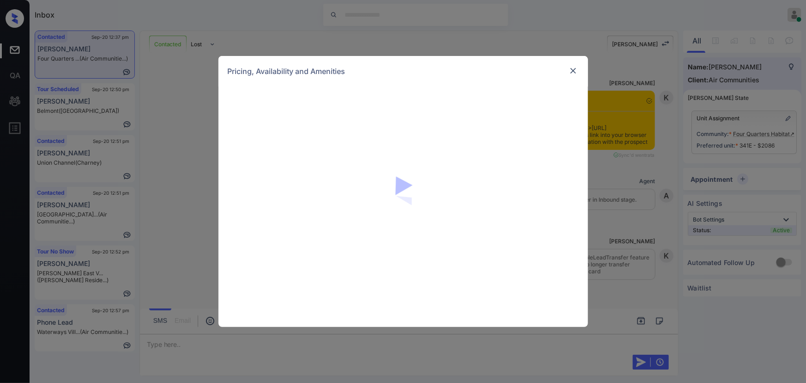
scroll to position [584, 0]
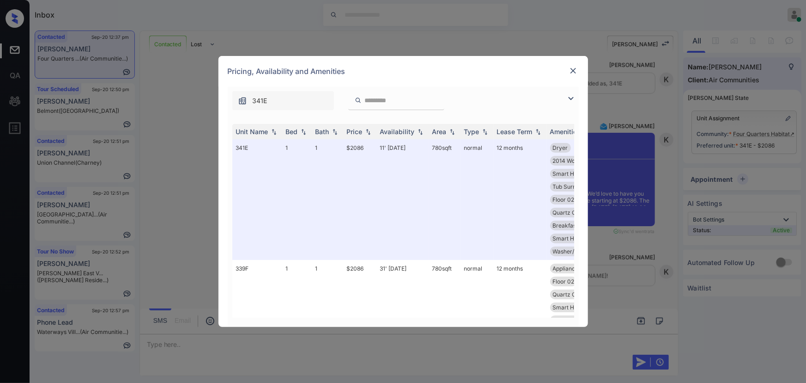
click at [571, 99] on img at bounding box center [571, 98] width 11 height 11
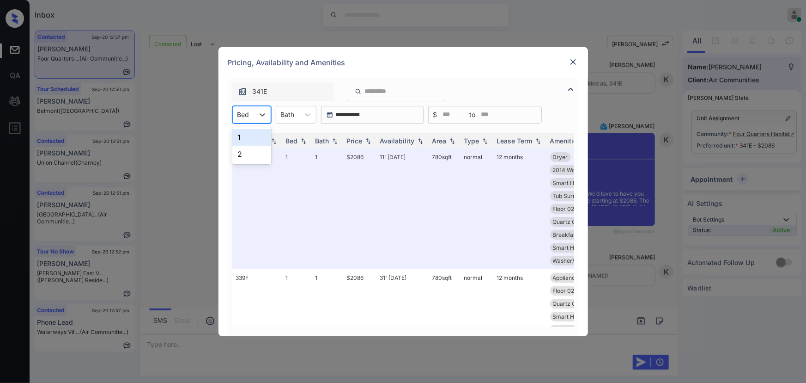
click at [247, 113] on div at bounding box center [244, 115] width 12 height 10
drag, startPoint x: 250, startPoint y: 138, endPoint x: 305, endPoint y: 115, distance: 60.1
click at [252, 137] on div "1" at bounding box center [251, 137] width 39 height 17
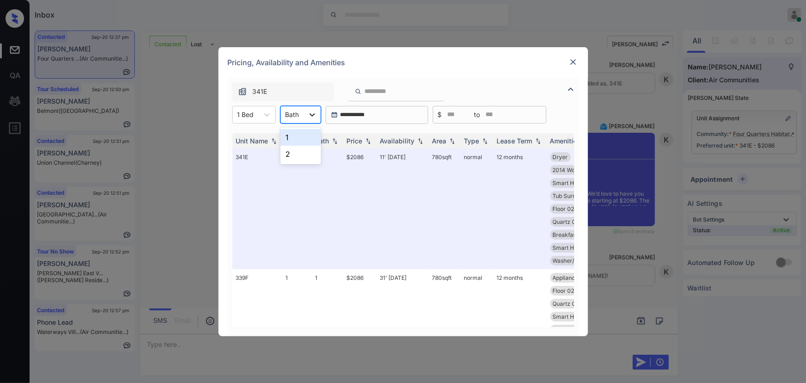
click at [305, 115] on div at bounding box center [312, 114] width 17 height 17
click at [296, 139] on div "1" at bounding box center [301, 137] width 41 height 17
click at [370, 140] on img at bounding box center [368, 140] width 9 height 6
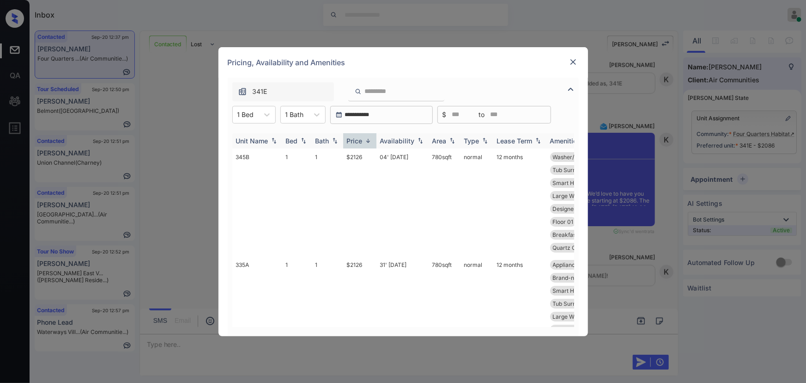
click at [370, 140] on img at bounding box center [368, 140] width 9 height 7
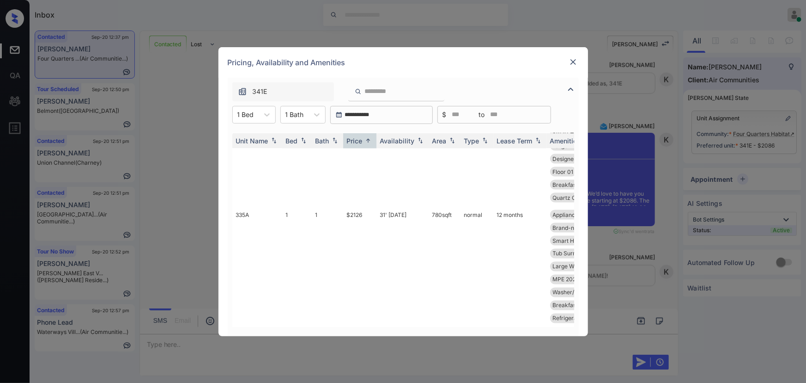
scroll to position [779, 0]
click at [370, 209] on td "$2126" at bounding box center [359, 266] width 33 height 121
click at [393, 209] on td "31' Oct 25" at bounding box center [403, 266] width 52 height 121
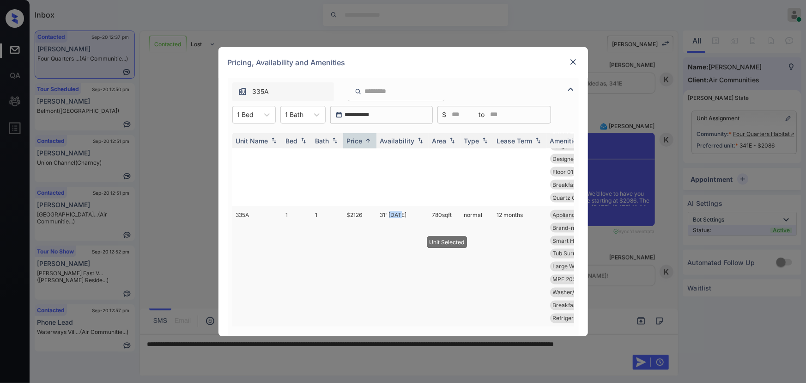
click at [393, 209] on td "31' Oct 25" at bounding box center [403, 266] width 52 height 121
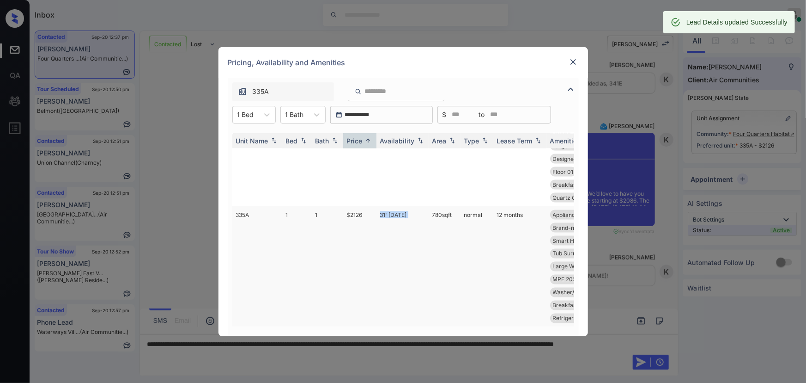
drag, startPoint x: 454, startPoint y: 206, endPoint x: 422, endPoint y: 248, distance: 53.1
click at [433, 208] on td "780 sqft" at bounding box center [445, 266] width 32 height 121
copy td "80 sqft"
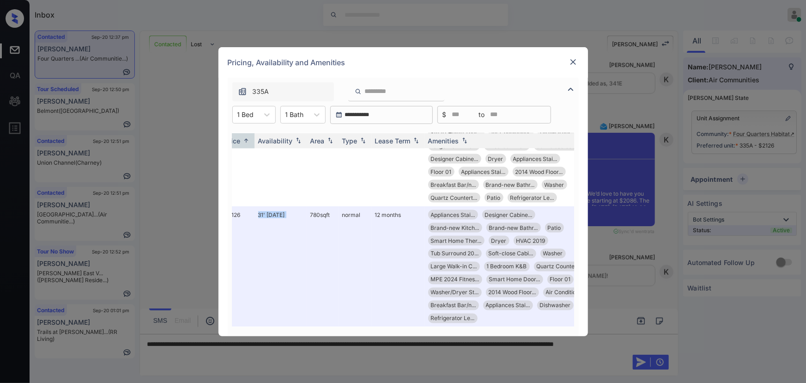
scroll to position [779, 138]
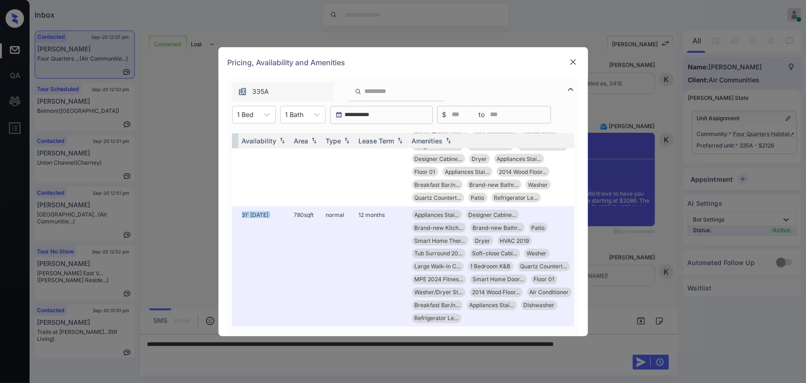
click at [575, 62] on img at bounding box center [573, 61] width 9 height 9
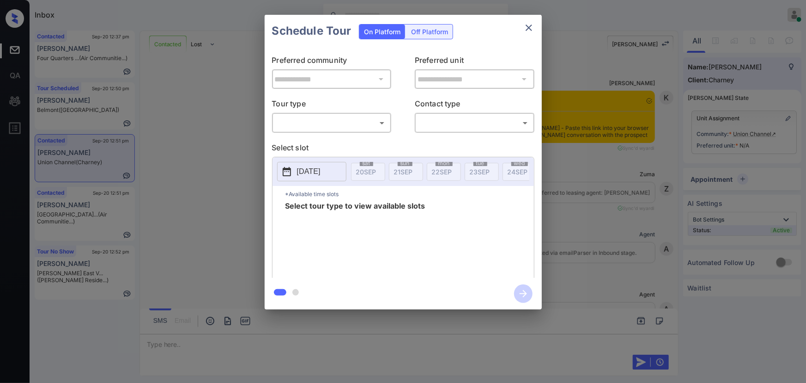
scroll to position [2167, 0]
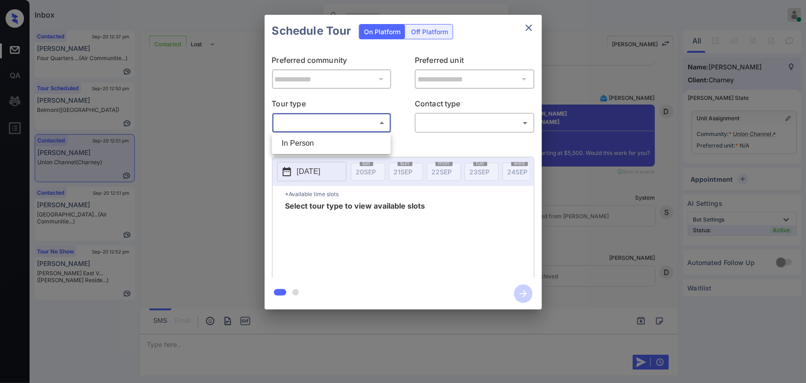
click at [345, 124] on body "Inbox [PERSON_NAME] Online Set yourself offline Set yourself on break Profile S…" at bounding box center [403, 191] width 806 height 383
drag, startPoint x: 328, startPoint y: 147, endPoint x: 422, endPoint y: 142, distance: 94.4
click at [331, 145] on li "In Person" at bounding box center [332, 143] width 114 height 17
type input "********"
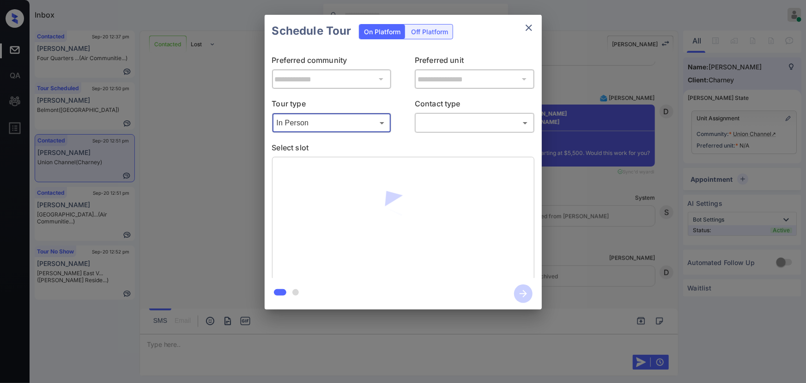
click at [459, 125] on body "Inbox [PERSON_NAME] Online Set yourself offline Set yourself on break Profile S…" at bounding box center [403, 191] width 806 height 383
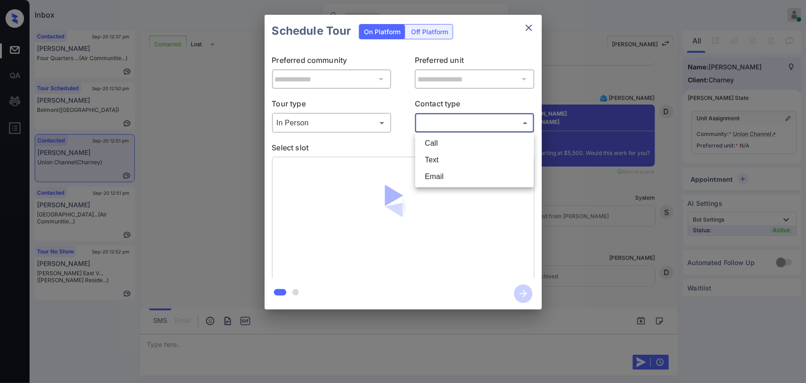
click at [438, 159] on li "Text" at bounding box center [475, 160] width 114 height 17
type input "****"
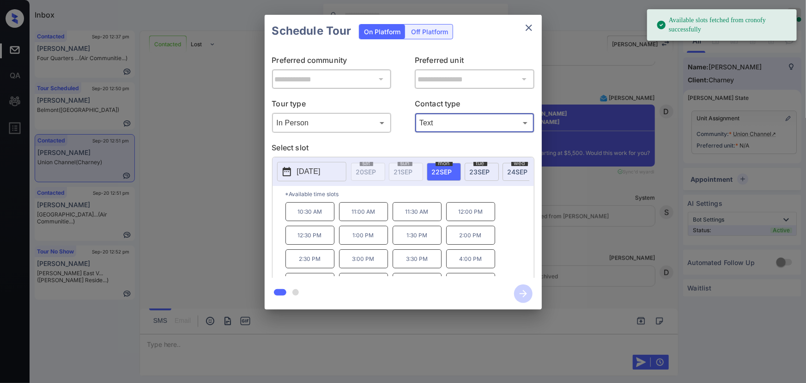
click at [443, 171] on span "22 SEP" at bounding box center [442, 172] width 20 height 8
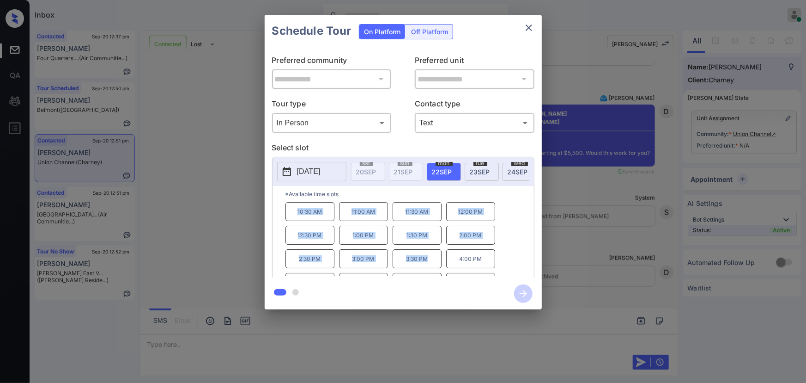
copy div "10:30 AM 11:00 AM 11:30 AM 12:00 PM 12:30 PM 1:00 PM 1:30 PM 2:00 PM 2:30 PM 3:…"
drag, startPoint x: 429, startPoint y: 262, endPoint x: 293, endPoint y: 234, distance: 138.6
click at [292, 212] on div "10:30 AM 11:00 AM 11:30 AM 12:00 PM 12:30 PM 1:00 PM 1:30 PM 2:00 PM 2:30 PM 3:…" at bounding box center [410, 239] width 249 height 74
click at [275, 340] on div at bounding box center [403, 191] width 806 height 383
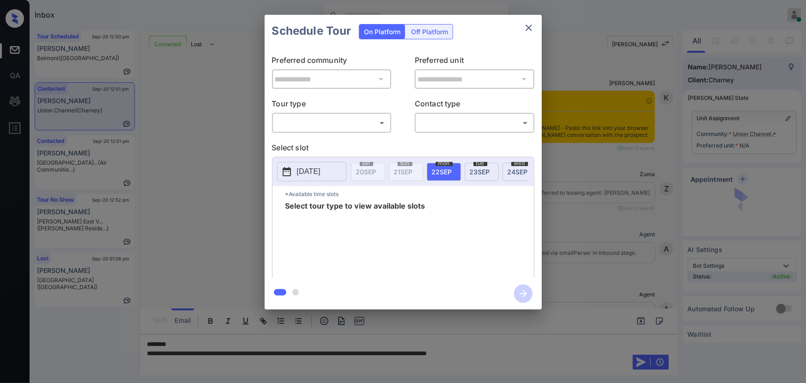
scroll to position [1037, 0]
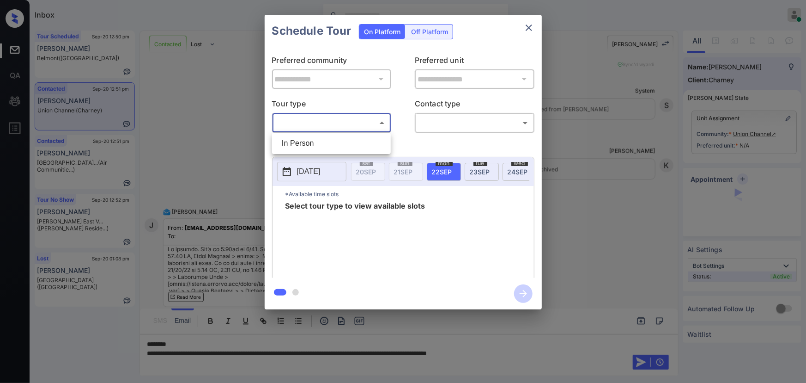
click at [347, 120] on body "Inbox [PERSON_NAME] Online Set yourself offline Set yourself on break Profile S…" at bounding box center [403, 191] width 806 height 383
drag, startPoint x: 327, startPoint y: 147, endPoint x: 360, endPoint y: 144, distance: 32.9
click at [327, 146] on li "In Person" at bounding box center [332, 143] width 114 height 17
type input "********"
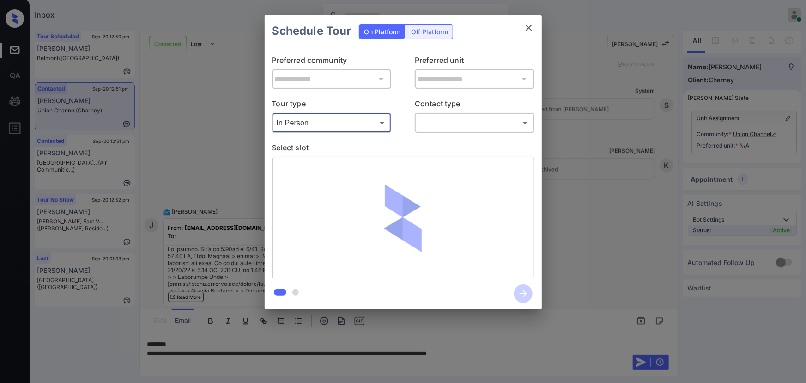
click at [452, 124] on body "Inbox [PERSON_NAME] Online Set yourself offline Set yourself on break Profile S…" at bounding box center [403, 191] width 806 height 383
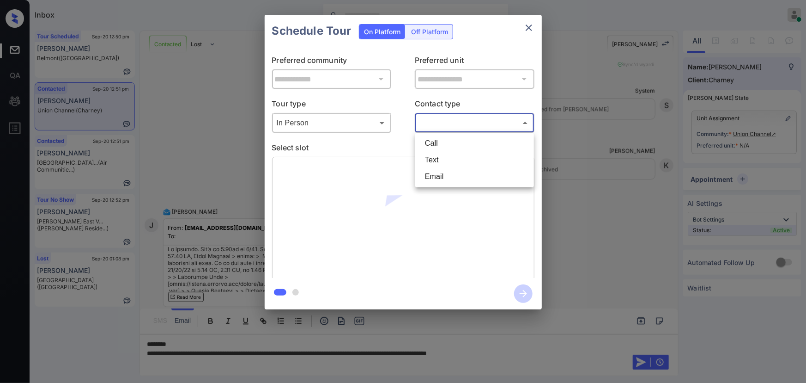
click at [437, 157] on li "Text" at bounding box center [475, 160] width 114 height 17
type input "****"
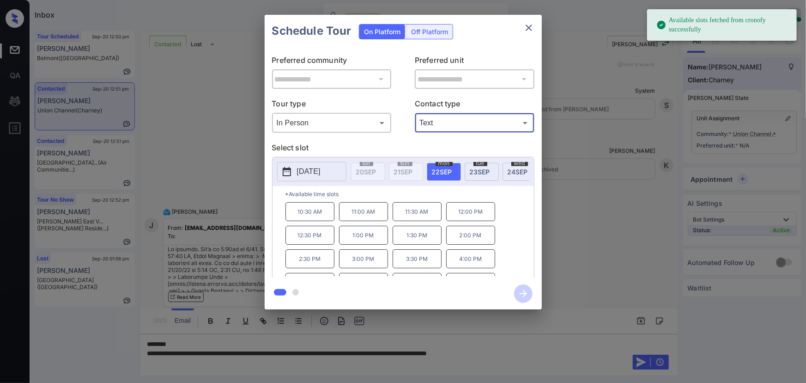
click at [418, 237] on p "1:30 PM" at bounding box center [417, 235] width 49 height 19
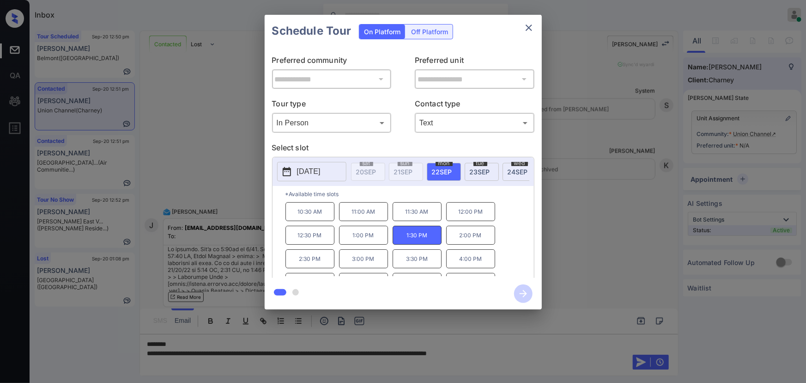
click at [606, 259] on div "**********" at bounding box center [403, 162] width 806 height 324
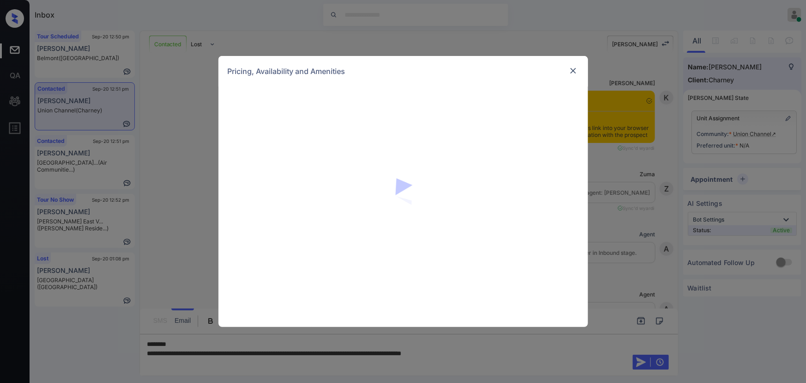
scroll to position [2152, 0]
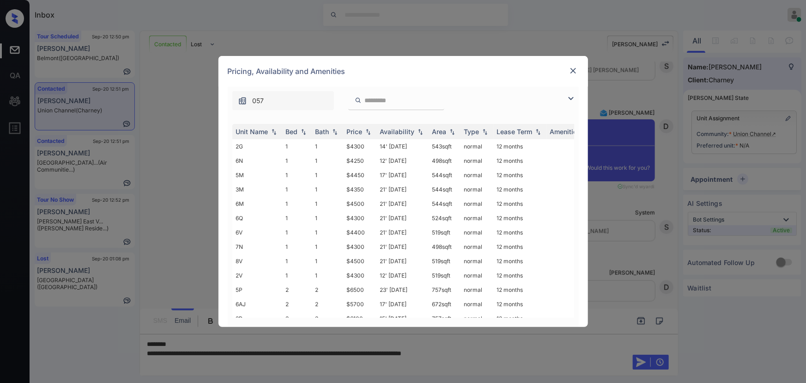
click at [570, 96] on img at bounding box center [571, 98] width 11 height 11
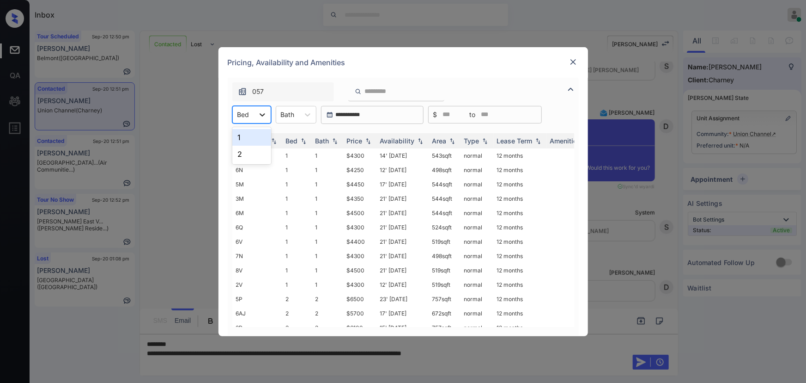
click at [259, 114] on icon at bounding box center [262, 114] width 9 height 9
click at [250, 152] on div "2" at bounding box center [251, 154] width 39 height 17
click at [291, 116] on div at bounding box center [294, 115] width 14 height 10
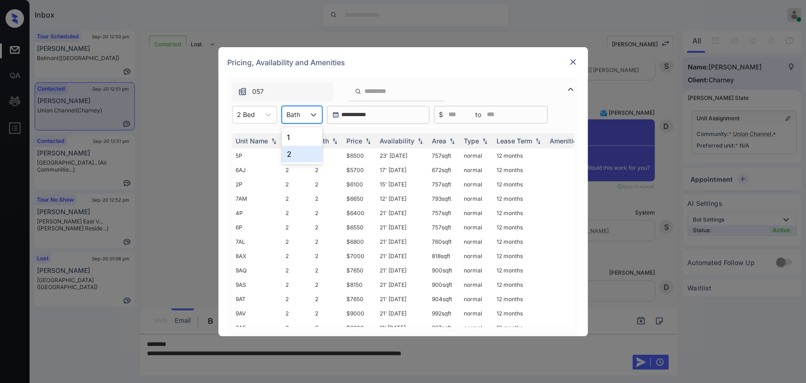
click at [294, 149] on div "2" at bounding box center [302, 154] width 41 height 17
click at [370, 138] on img at bounding box center [368, 140] width 9 height 6
click at [369, 137] on img at bounding box center [368, 140] width 9 height 7
click at [360, 157] on td "$5500" at bounding box center [359, 155] width 33 height 14
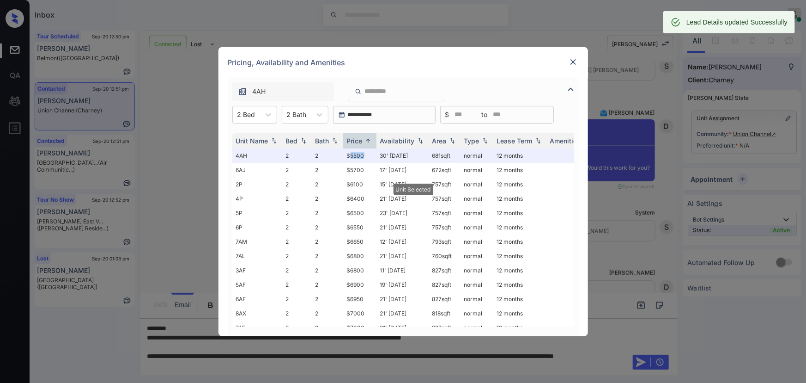
click at [574, 61] on img at bounding box center [573, 61] width 9 height 9
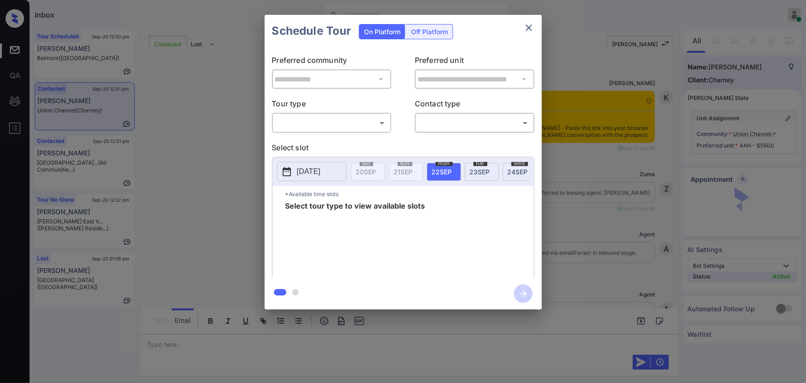
scroll to position [1139, 0]
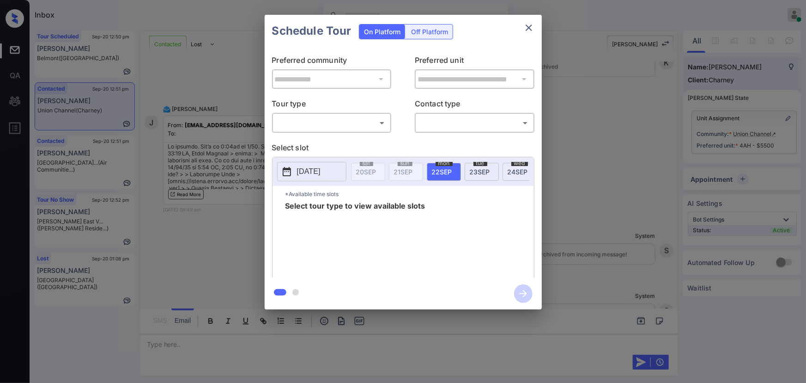
click at [323, 120] on body "Inbox [PERSON_NAME] Online Set yourself offline Set yourself on break Profile S…" at bounding box center [403, 191] width 806 height 383
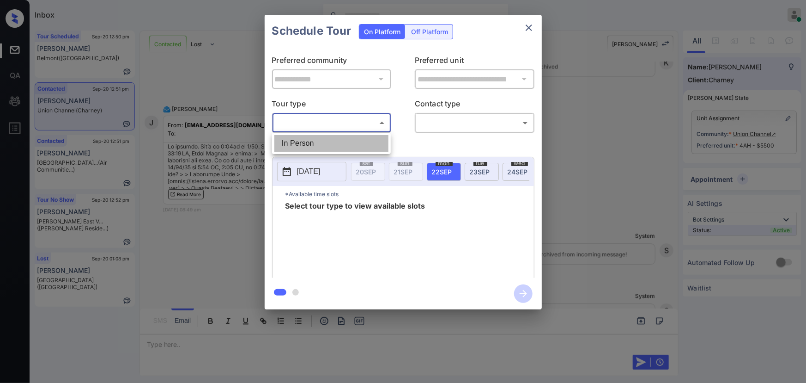
drag, startPoint x: 310, startPoint y: 145, endPoint x: 418, endPoint y: 128, distance: 109.9
click at [311, 145] on li "In Person" at bounding box center [332, 143] width 114 height 17
type input "********"
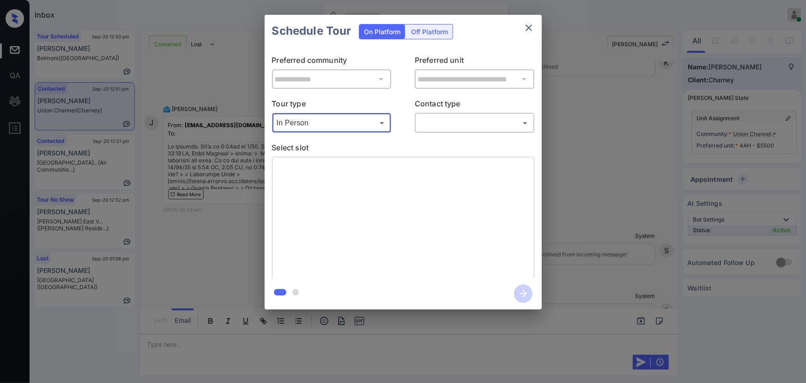
click at [462, 120] on body "Inbox [PERSON_NAME] Online Set yourself offline Set yourself on break Profile S…" at bounding box center [403, 191] width 806 height 383
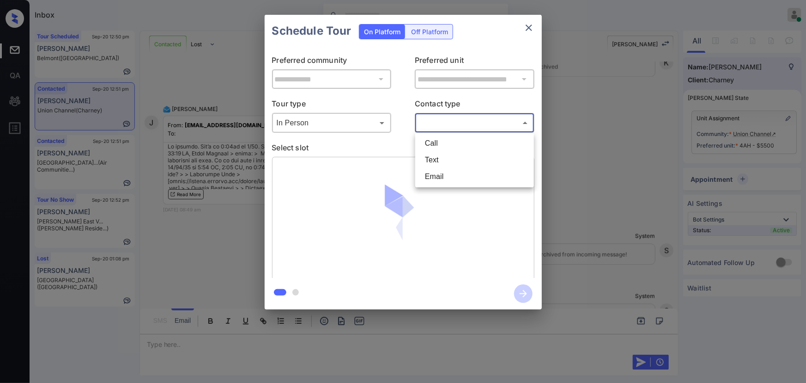
click at [429, 160] on li "Text" at bounding box center [475, 160] width 114 height 17
type input "****"
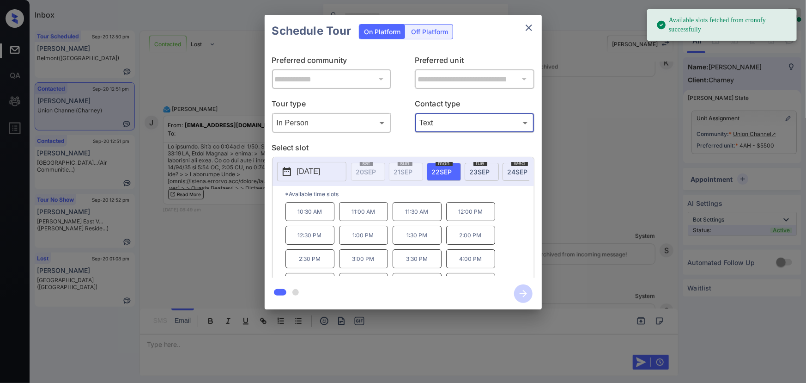
click at [445, 170] on span "22 SEP" at bounding box center [442, 172] width 20 height 8
click at [414, 235] on p "1:30 PM" at bounding box center [417, 235] width 49 height 19
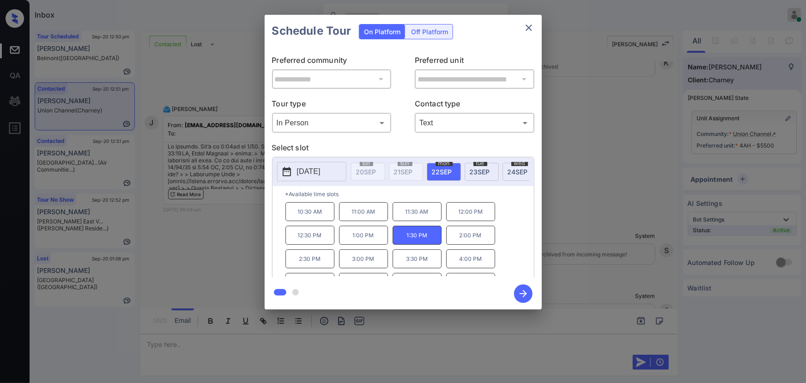
click at [525, 293] on icon "button" at bounding box center [523, 293] width 7 height 7
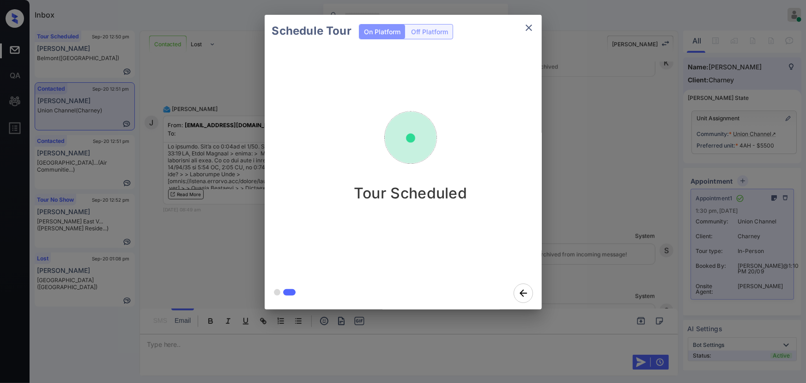
click at [527, 24] on icon "close" at bounding box center [529, 27] width 11 height 11
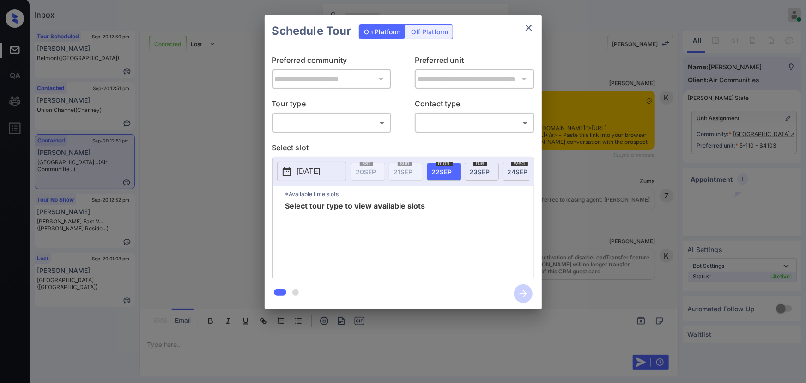
scroll to position [2486, 0]
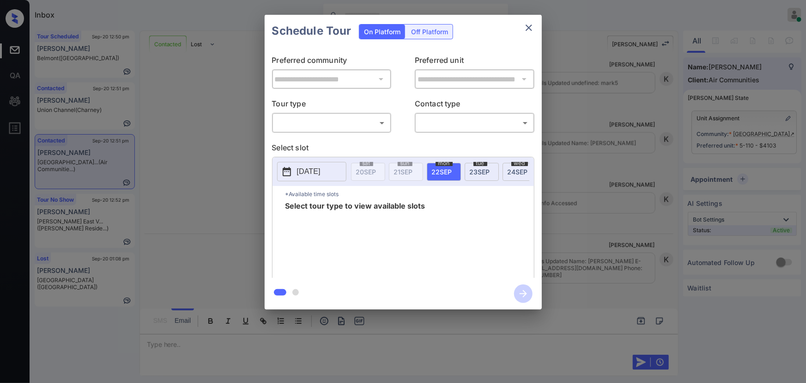
click at [355, 126] on body "Inbox [PERSON_NAME] Online Set yourself offline Set yourself on break Profile S…" at bounding box center [403, 191] width 806 height 383
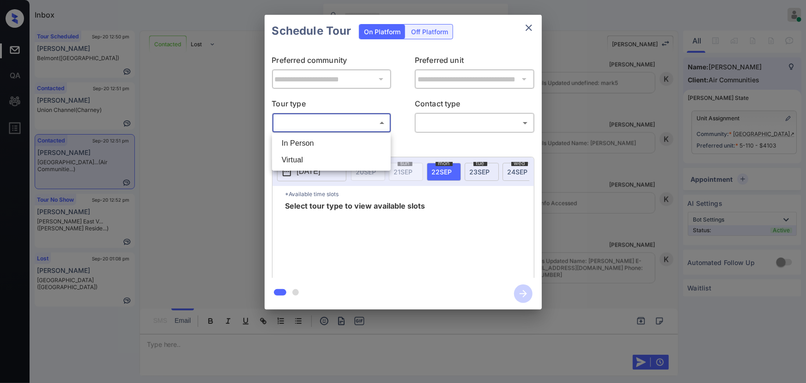
click at [331, 151] on ul "In Person Virtual" at bounding box center [331, 152] width 119 height 38
click at [342, 139] on li "In Person" at bounding box center [332, 143] width 114 height 17
type input "********"
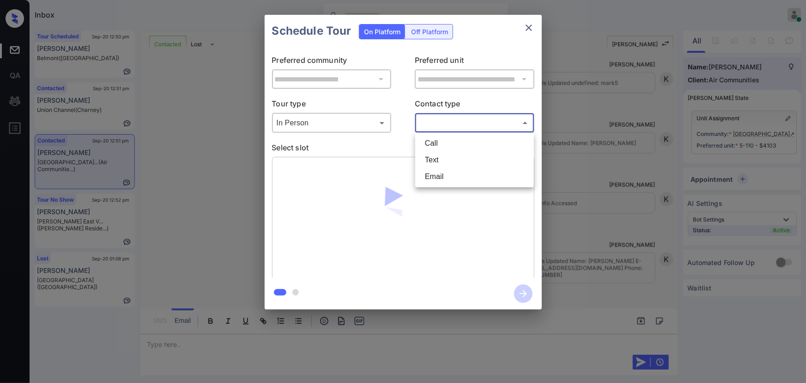
click at [441, 123] on body "Inbox [PERSON_NAME] Online Set yourself offline Set yourself on break Profile S…" at bounding box center [403, 191] width 806 height 383
click at [432, 153] on li "Text" at bounding box center [475, 160] width 114 height 17
type input "****"
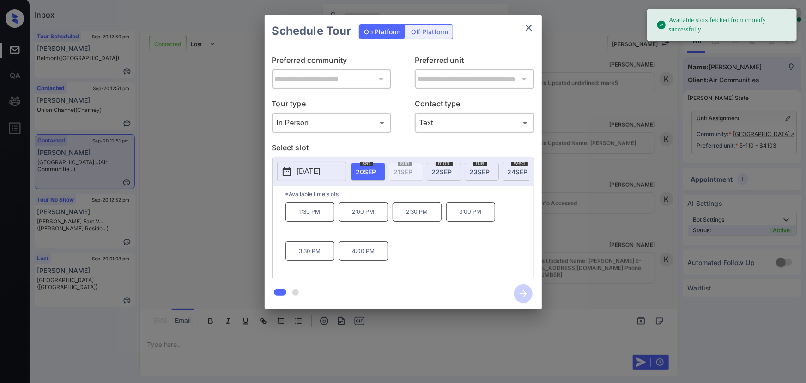
click at [363, 168] on span "20 SEP" at bounding box center [366, 172] width 20 height 8
drag, startPoint x: 357, startPoint y: 214, endPoint x: 371, endPoint y: 226, distance: 18.0
click at [357, 214] on p "2:00 PM" at bounding box center [363, 211] width 49 height 19
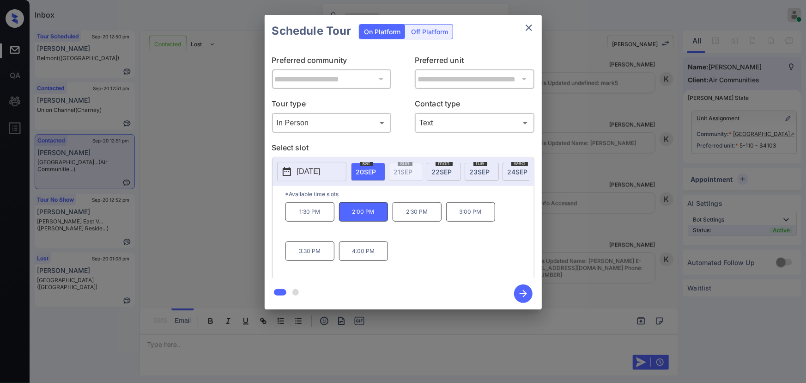
click at [588, 181] on div "**********" at bounding box center [403, 162] width 806 height 324
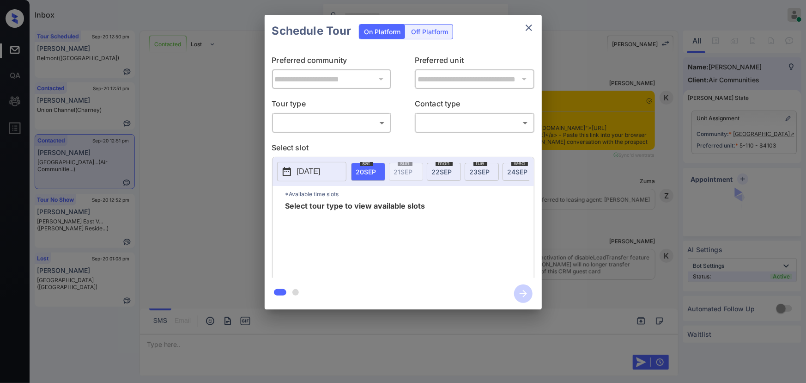
scroll to position [2548, 0]
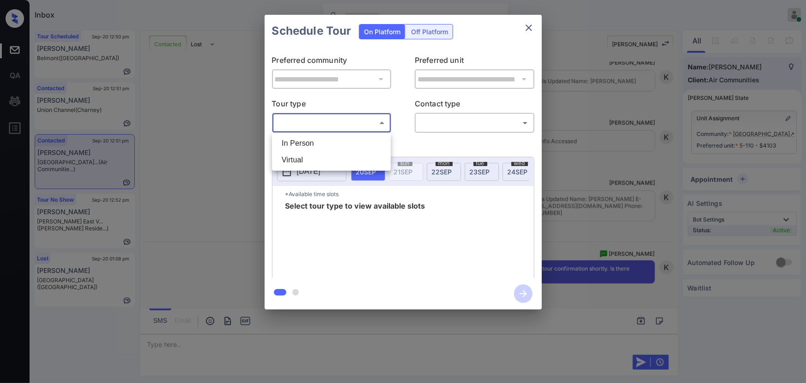
click at [334, 124] on body "Inbox [PERSON_NAME] Online Set yourself offline Set yourself on break Profile S…" at bounding box center [403, 191] width 806 height 383
click at [321, 141] on li "In Person" at bounding box center [332, 143] width 114 height 17
type input "********"
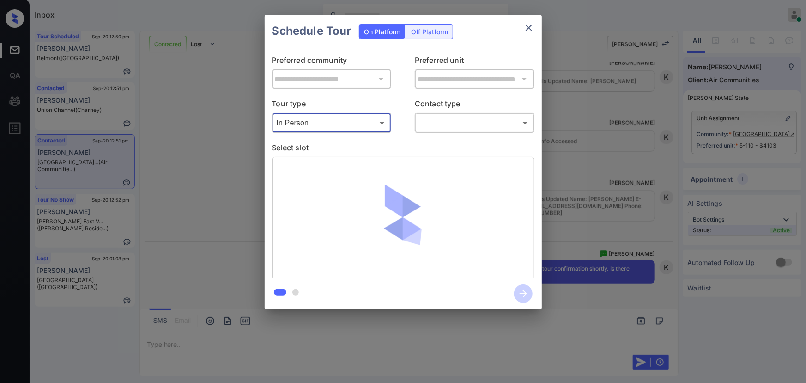
click at [439, 118] on body "Inbox [PERSON_NAME] Online Set yourself offline Set yourself on break Profile S…" at bounding box center [403, 191] width 806 height 383
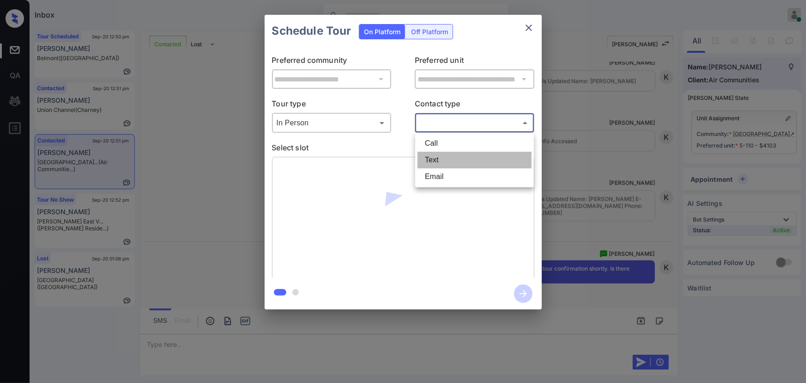
click at [434, 154] on li "Text" at bounding box center [475, 160] width 114 height 17
type input "****"
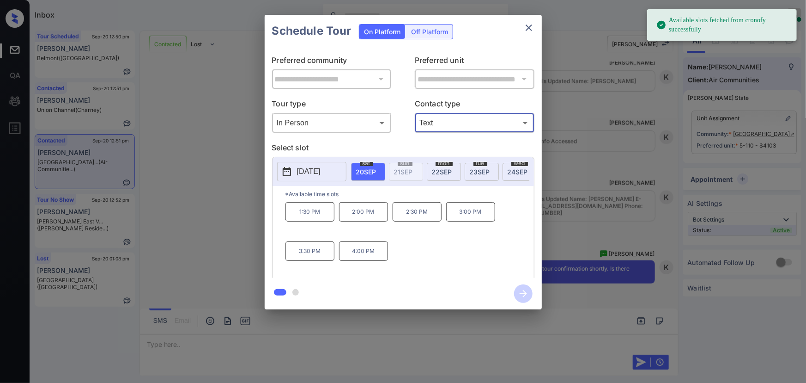
drag, startPoint x: 356, startPoint y: 215, endPoint x: 379, endPoint y: 240, distance: 33.7
click at [356, 214] on p "2:00 PM" at bounding box center [363, 211] width 49 height 19
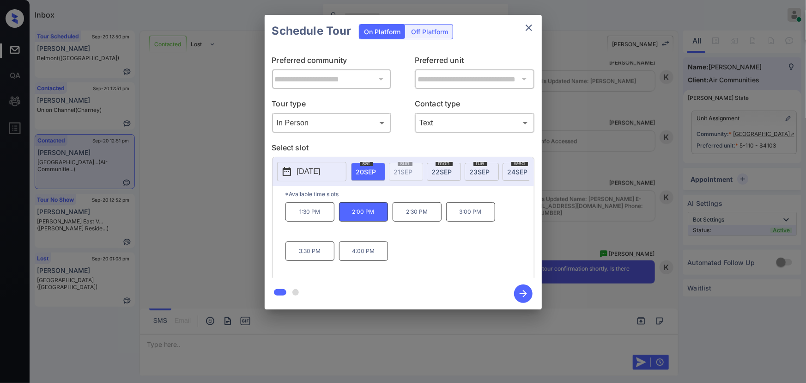
click at [518, 291] on icon "button" at bounding box center [523, 293] width 18 height 18
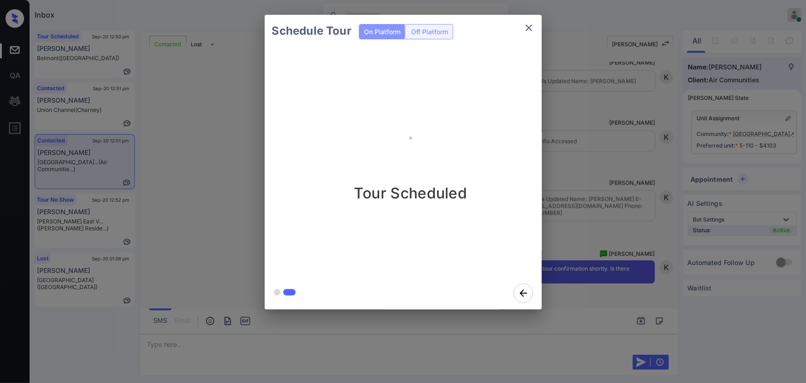
click at [529, 29] on icon "close" at bounding box center [529, 27] width 11 height 11
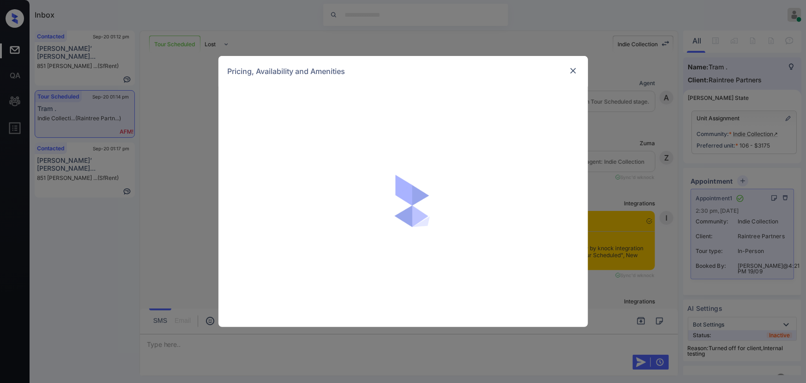
scroll to position [3279, 0]
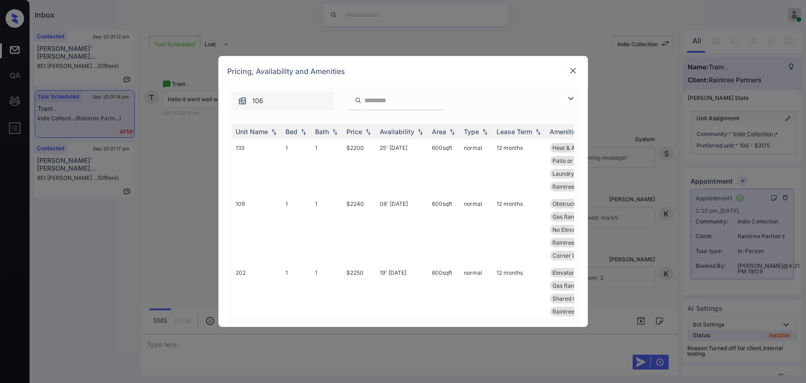
click at [569, 97] on img at bounding box center [571, 98] width 11 height 11
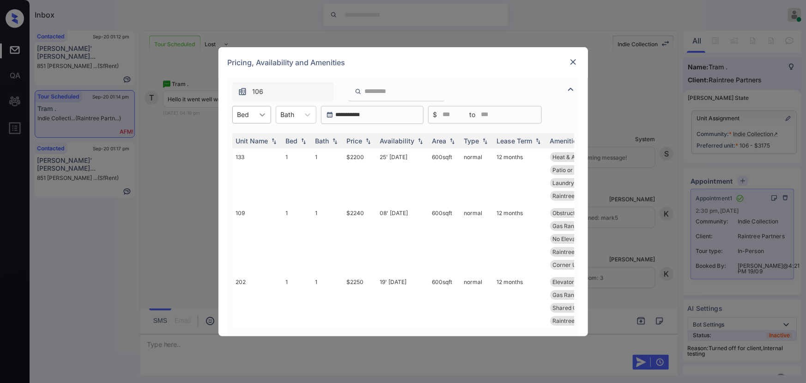
click at [257, 115] on div at bounding box center [262, 114] width 17 height 17
click at [240, 171] on div "3" at bounding box center [251, 170] width 39 height 17
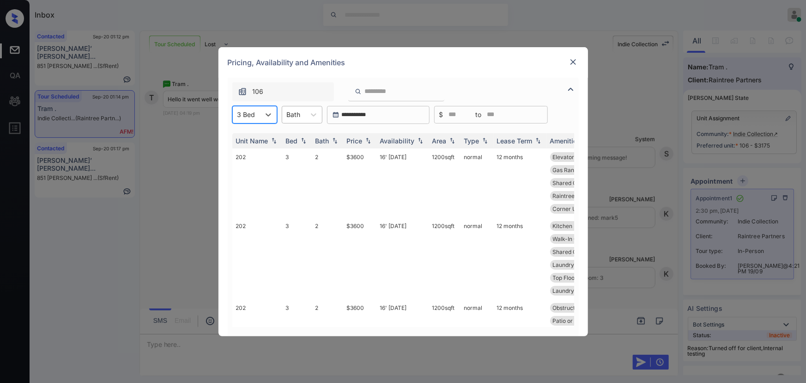
click at [301, 115] on div "Bath" at bounding box center [293, 114] width 23 height 13
click at [303, 116] on div "Bath" at bounding box center [293, 114] width 23 height 13
click at [304, 111] on div "Bath" at bounding box center [293, 114] width 23 height 13
click at [293, 153] on div "2" at bounding box center [302, 154] width 41 height 17
click at [363, 142] on div "Price" at bounding box center [360, 141] width 26 height 8
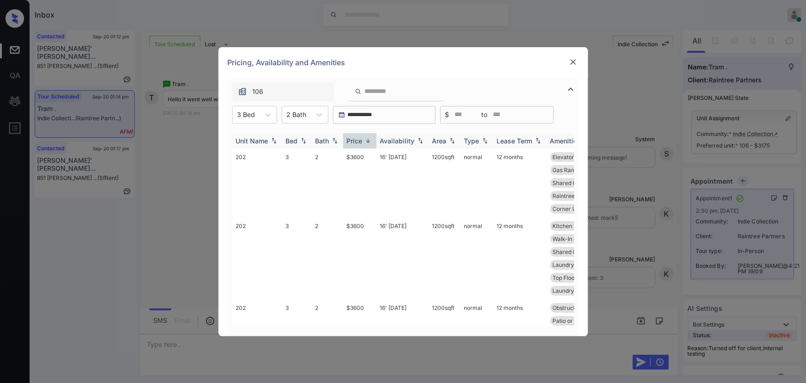
click at [364, 142] on img at bounding box center [368, 140] width 9 height 7
click at [452, 157] on td "1250 sqft" at bounding box center [445, 189] width 32 height 82
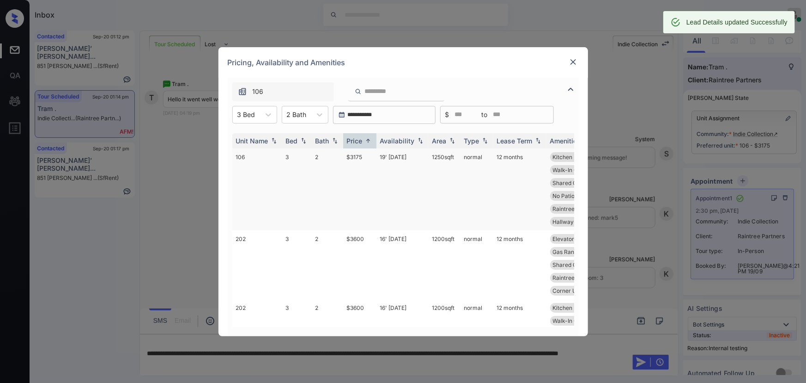
copy td "1250 sqft"
drag, startPoint x: 431, startPoint y: 157, endPoint x: 456, endPoint y: 158, distance: 25.0
click at [456, 158] on td "1250 sqft" at bounding box center [445, 189] width 32 height 82
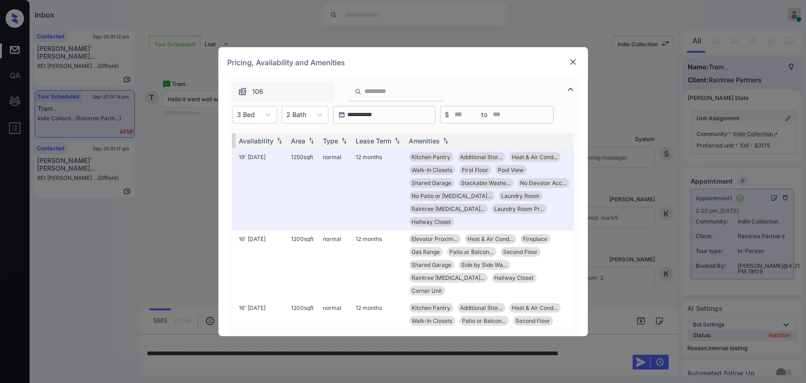
scroll to position [0, 147]
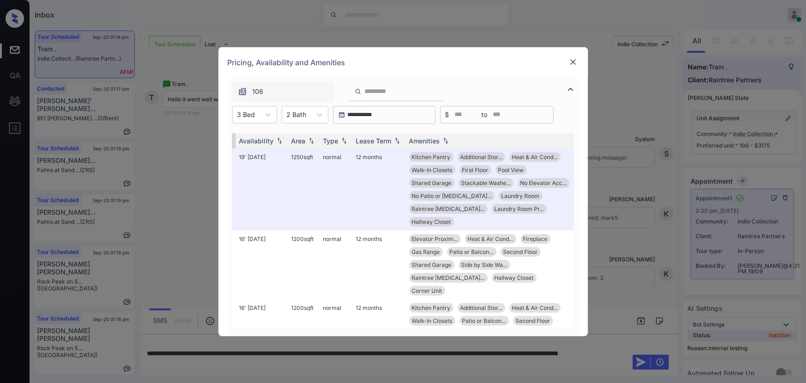
click at [573, 60] on img at bounding box center [573, 61] width 9 height 9
